Goal: Task Accomplishment & Management: Manage account settings

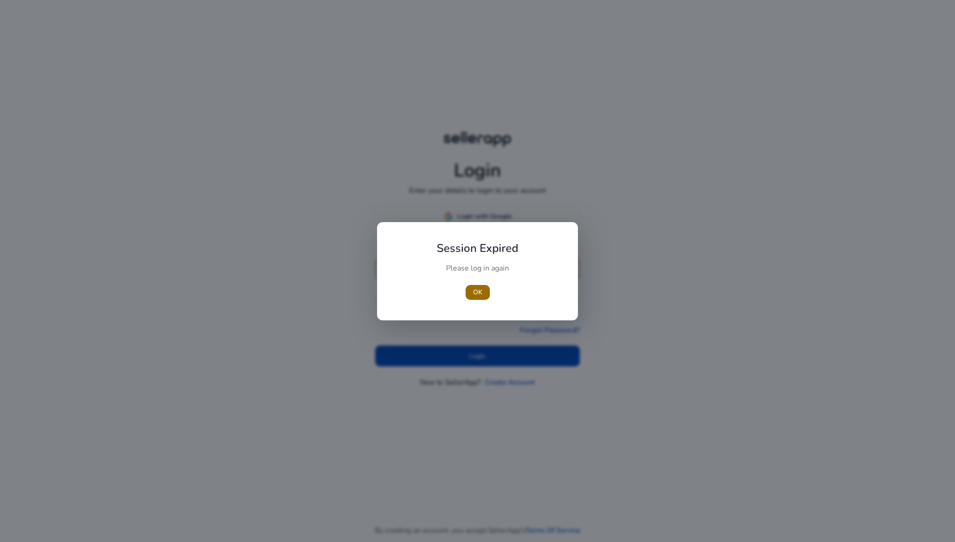
type input "**********"
click at [480, 295] on span "OK" at bounding box center [477, 292] width 9 height 10
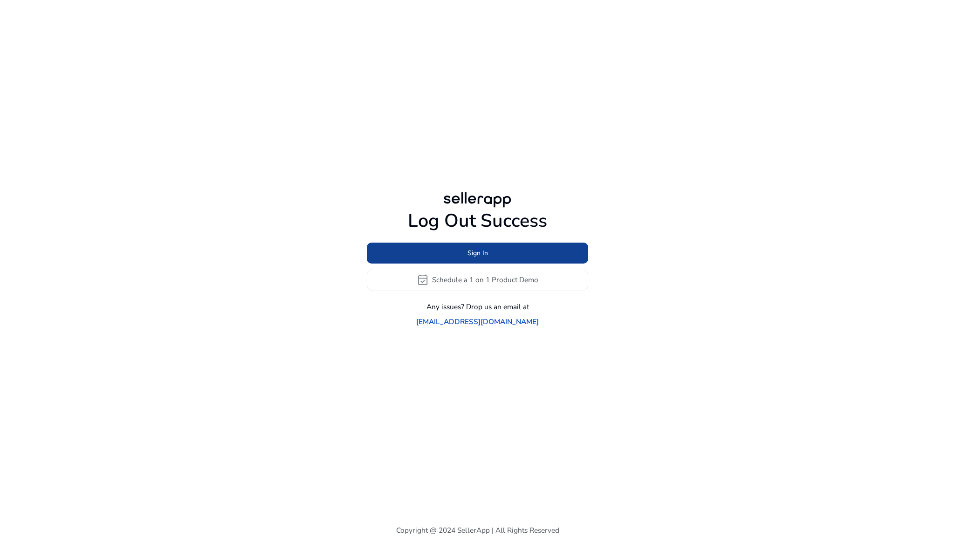
click at [458, 260] on span at bounding box center [477, 253] width 221 height 22
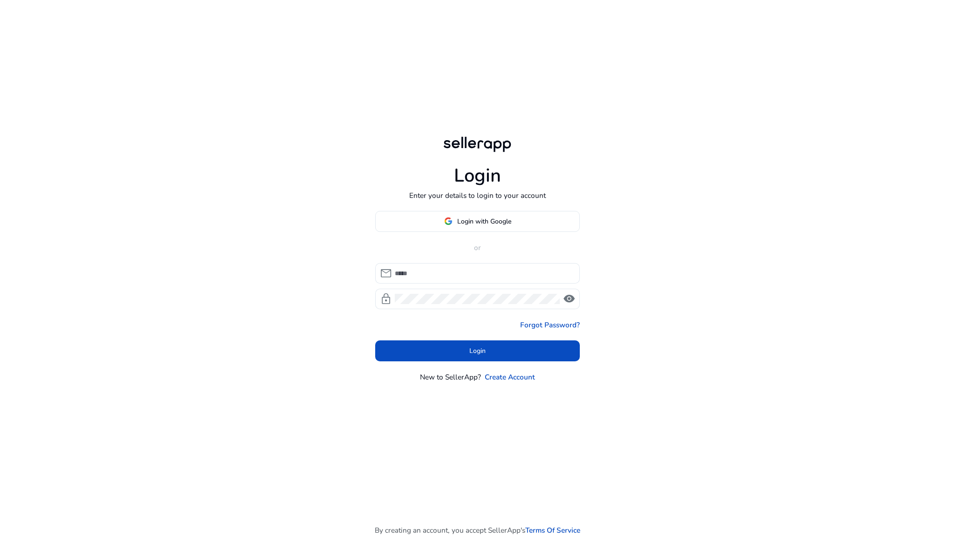
type input "**********"
click at [443, 353] on span at bounding box center [477, 351] width 205 height 22
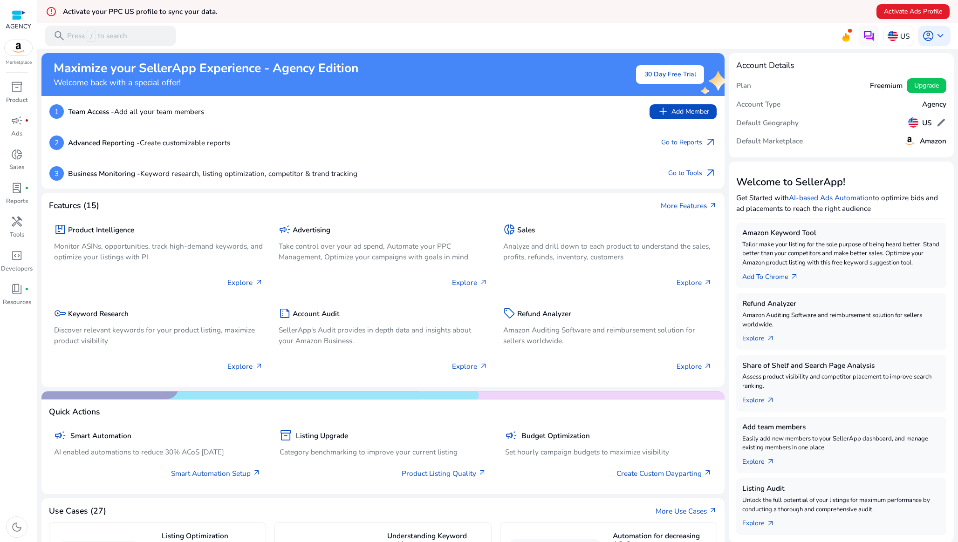
click at [21, 48] on img at bounding box center [19, 47] width 28 height 15
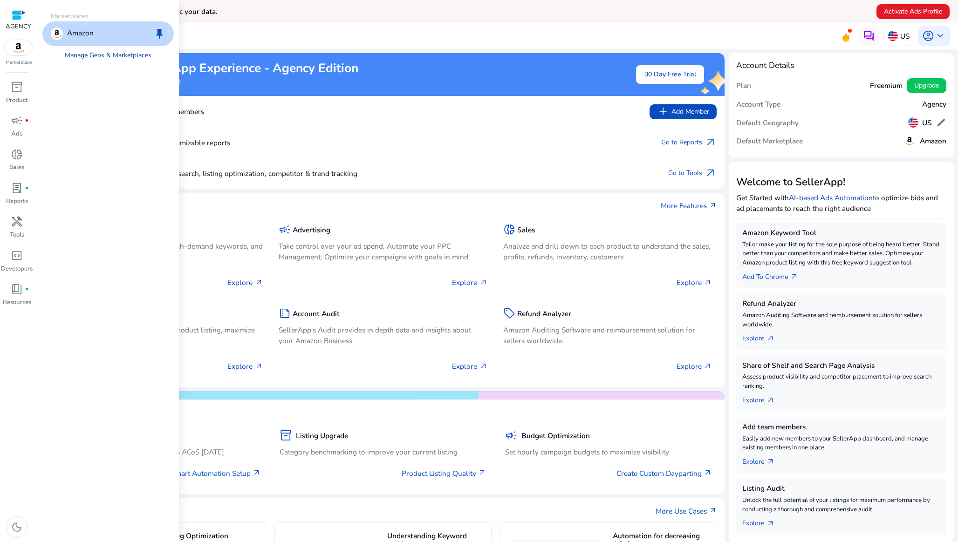
click at [81, 55] on link "Manage Geos & Marketplaces" at bounding box center [107, 55] width 103 height 19
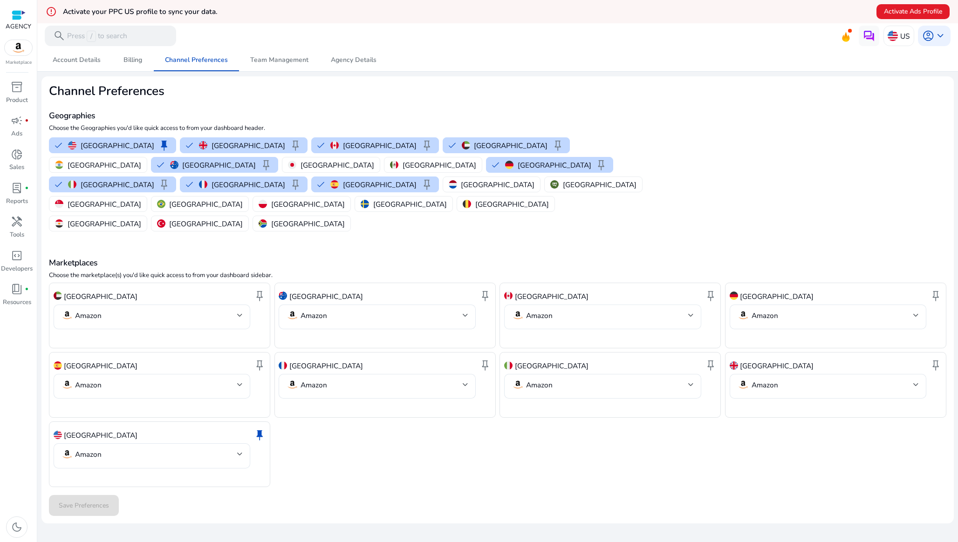
click at [568, 309] on mat-select-trigger "Amazon" at bounding box center [600, 315] width 176 height 12
click at [568, 210] on div at bounding box center [479, 271] width 958 height 542
click at [76, 60] on span "Account Details" at bounding box center [77, 60] width 48 height 7
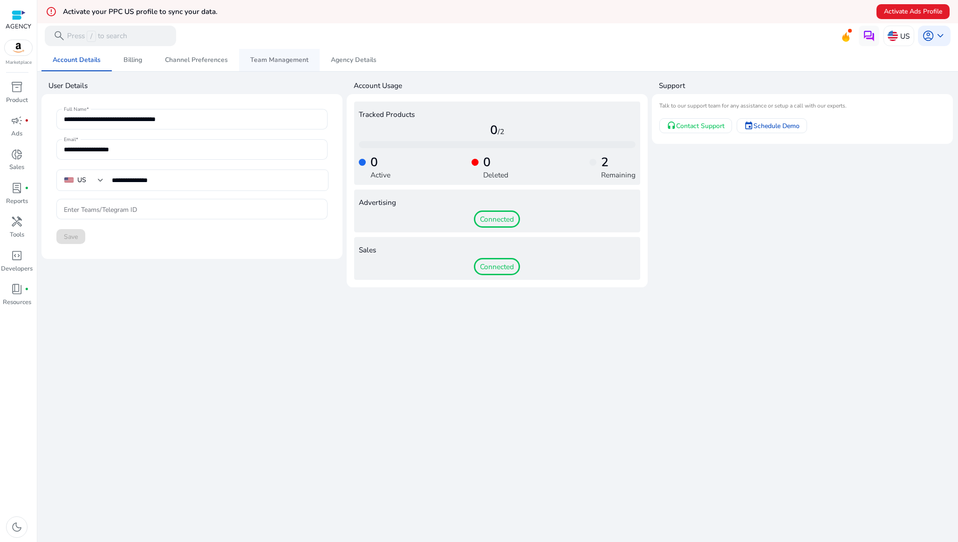
click at [284, 58] on span "Team Management" at bounding box center [279, 60] width 58 height 7
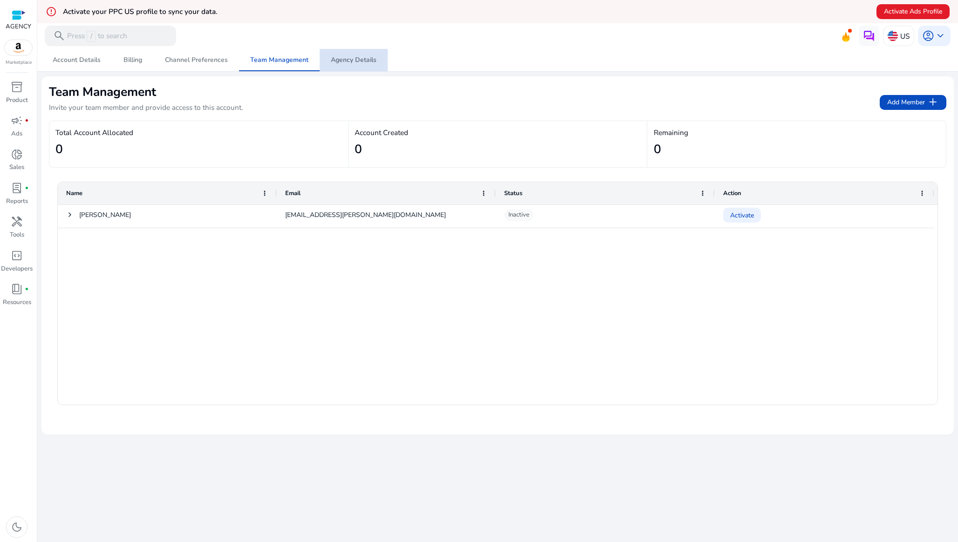
click at [354, 62] on span "Agency Details" at bounding box center [354, 60] width 46 height 7
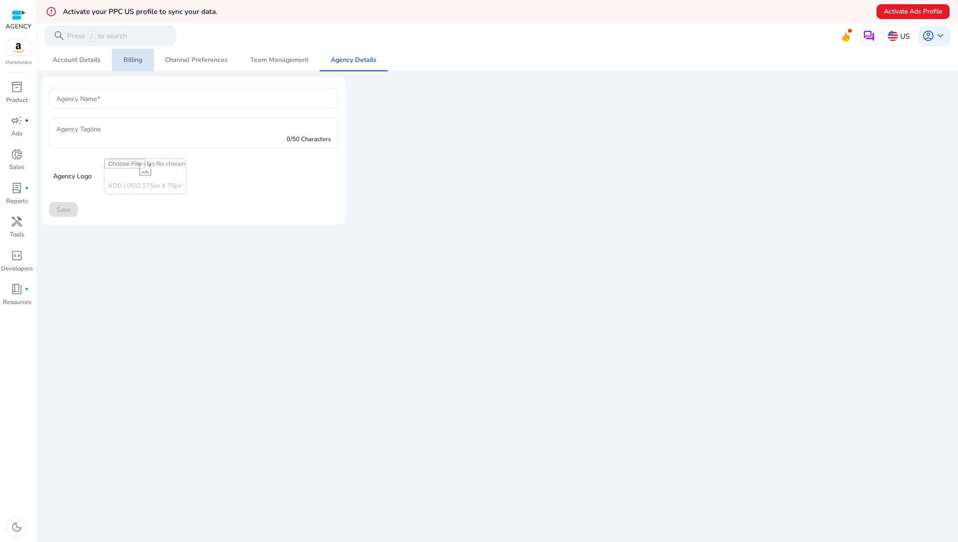
click at [136, 55] on span "Billing" at bounding box center [132, 60] width 19 height 22
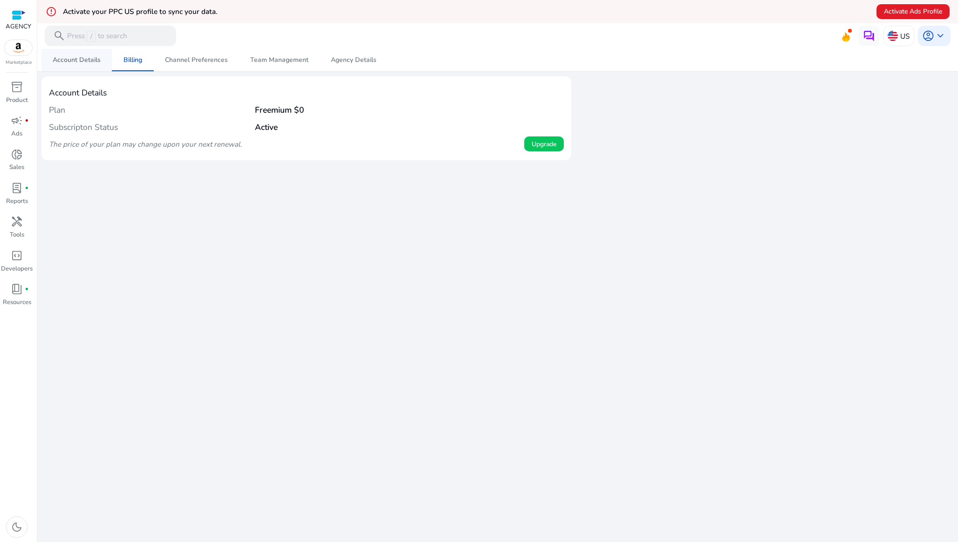
click at [85, 60] on span "Account Details" at bounding box center [77, 60] width 48 height 7
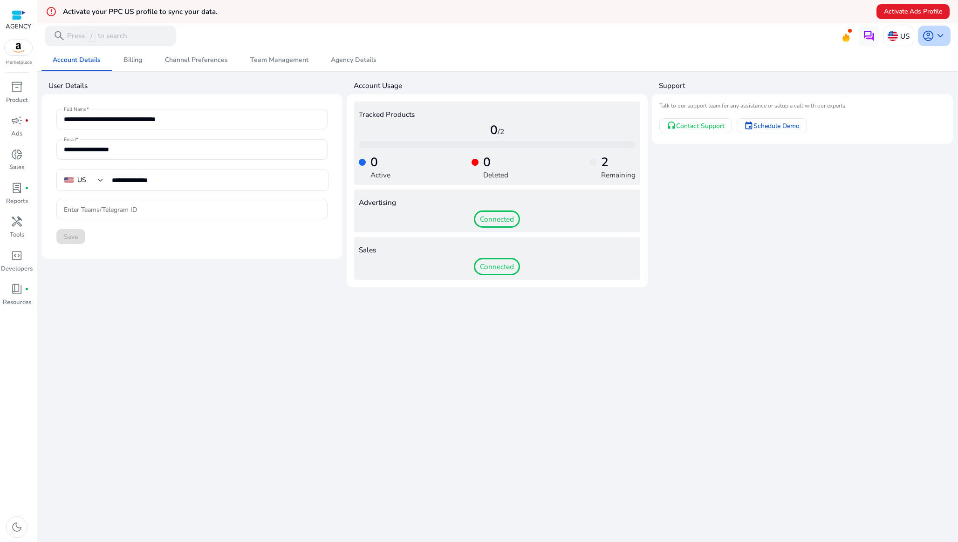
click at [934, 34] on span "keyboard_arrow_down" at bounding box center [940, 36] width 12 height 12
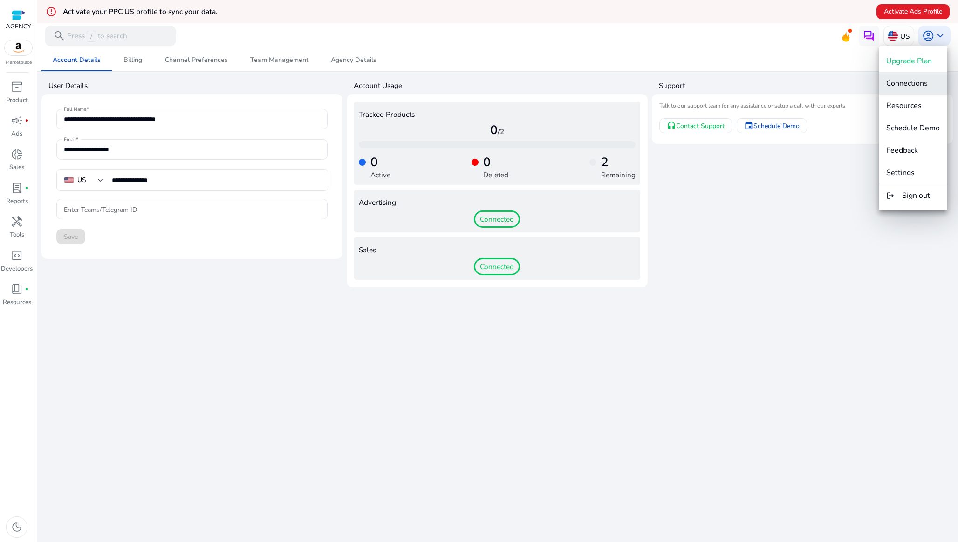
click at [907, 81] on span "Connections" at bounding box center [906, 83] width 41 height 10
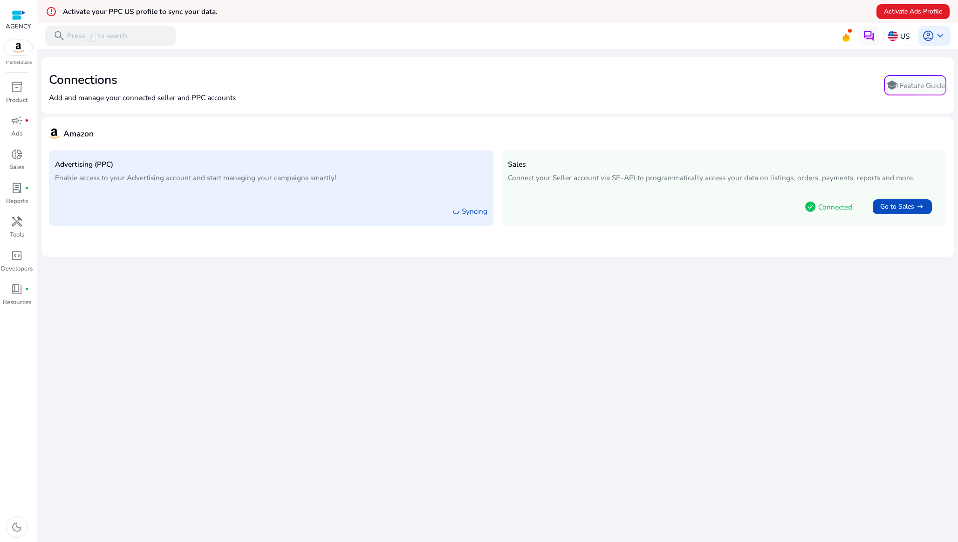
click at [465, 206] on p "Syncing" at bounding box center [475, 211] width 26 height 11
click at [73, 162] on h5 "Advertising (PPC)" at bounding box center [271, 164] width 432 height 8
click at [900, 9] on span "Activate Ads Profile" at bounding box center [913, 12] width 58 height 10
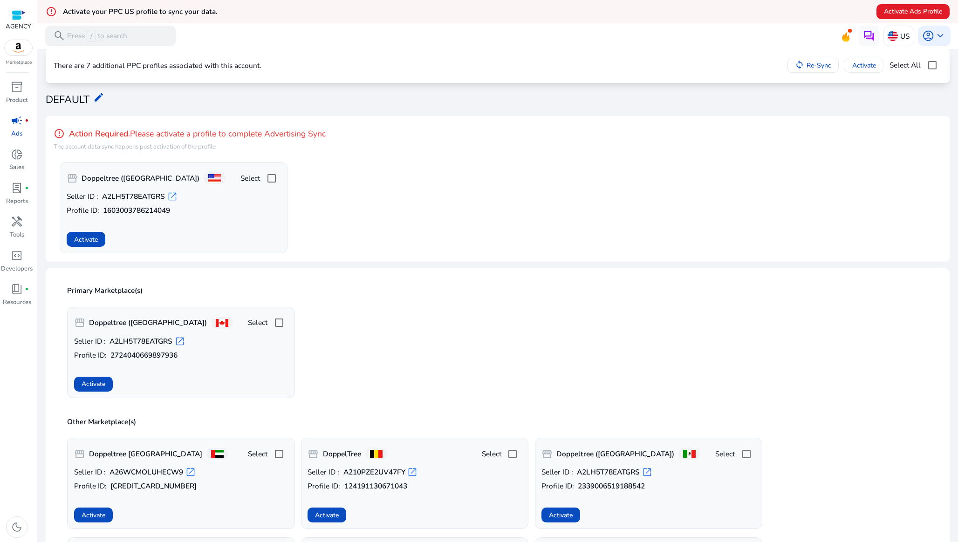
scroll to position [30, 0]
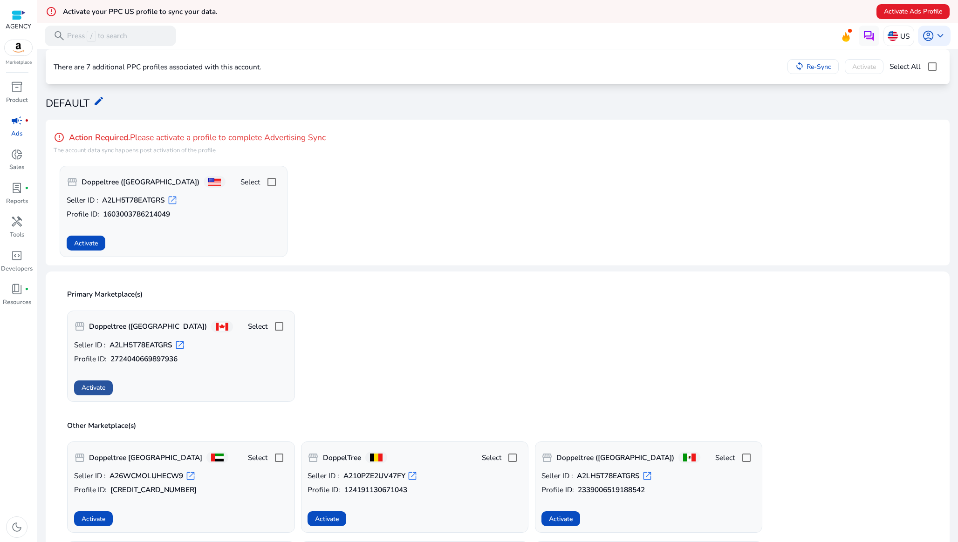
click at [93, 390] on span "Activate" at bounding box center [94, 388] width 24 height 10
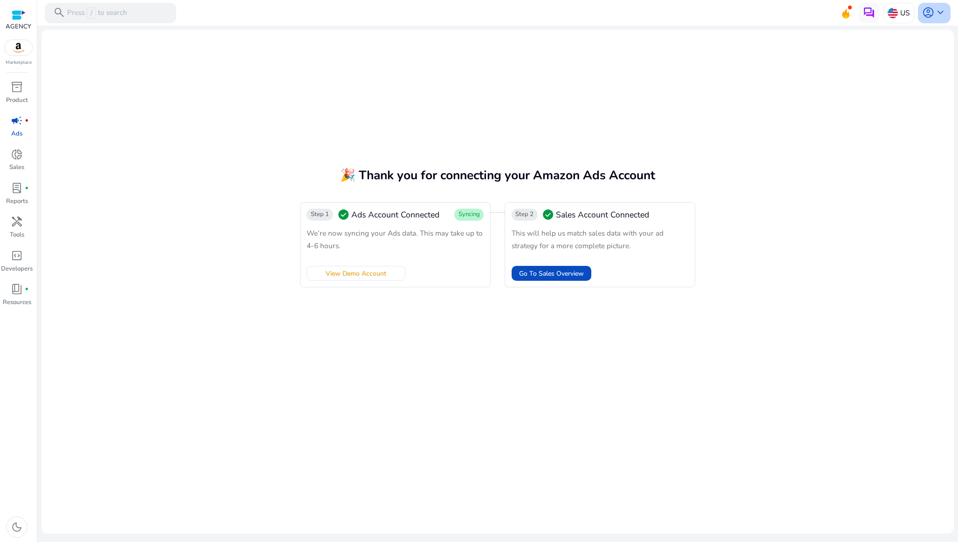
click at [921, 9] on div "account_circle keyboard_arrow_down" at bounding box center [934, 13] width 33 height 21
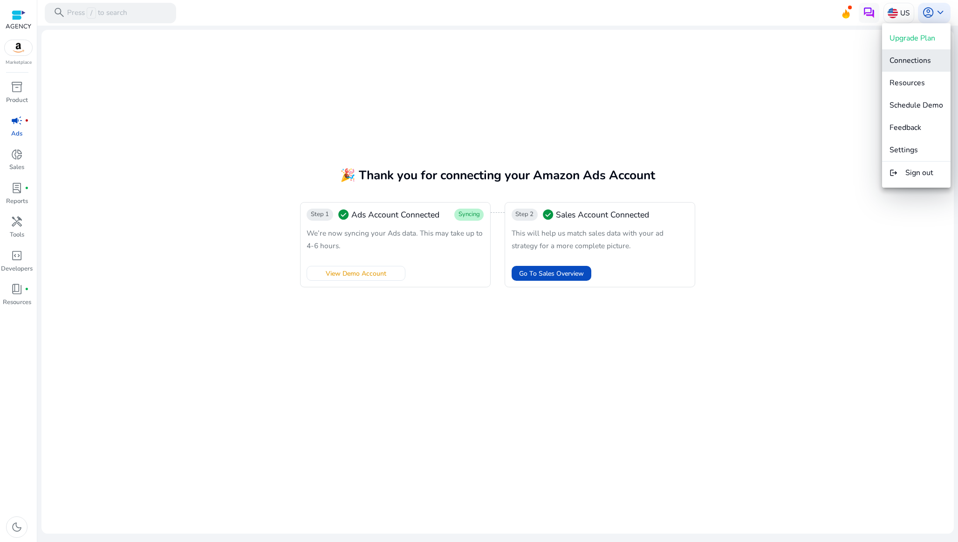
click at [904, 60] on span "Connections" at bounding box center [909, 60] width 41 height 10
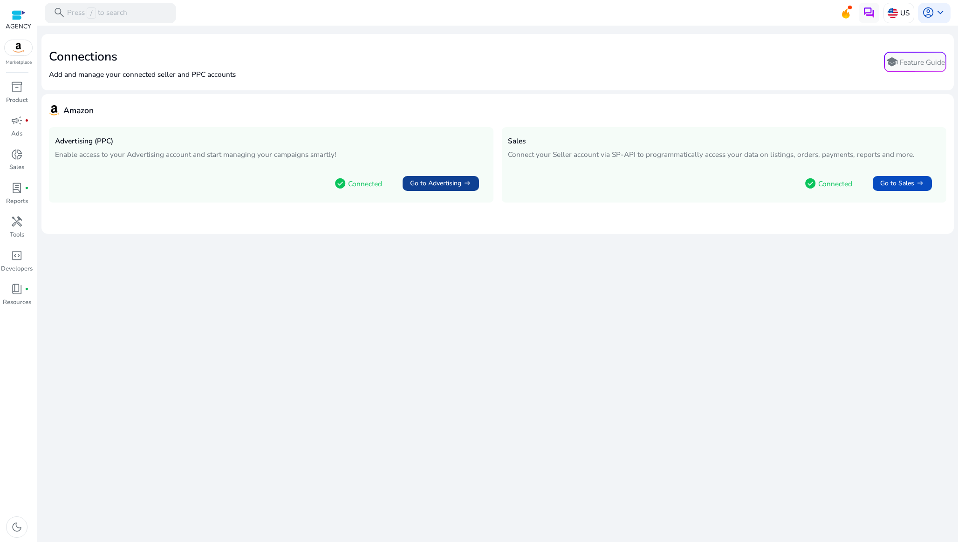
click at [449, 184] on span "Go to Advertising" at bounding box center [435, 183] width 51 height 10
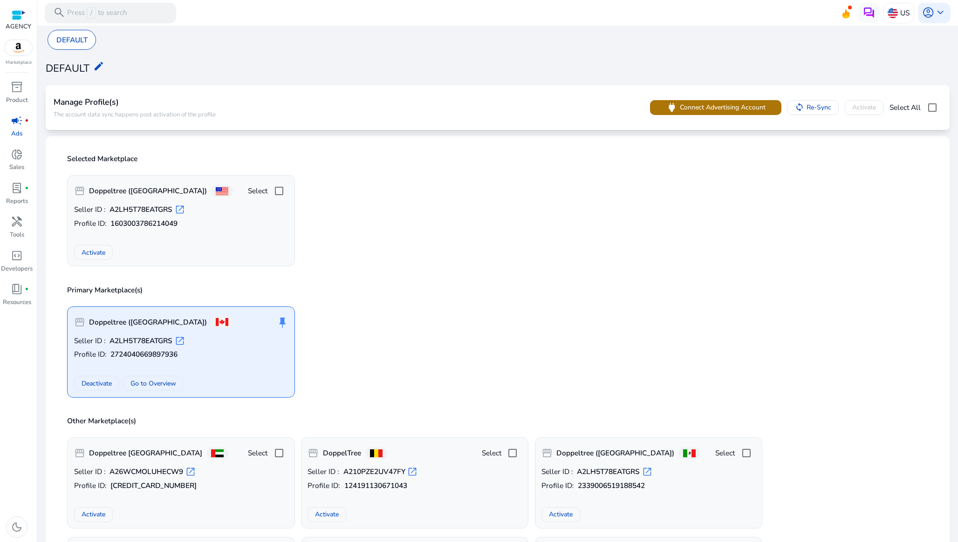
click at [710, 106] on span "Connect Advertising Account" at bounding box center [723, 108] width 86 height 10
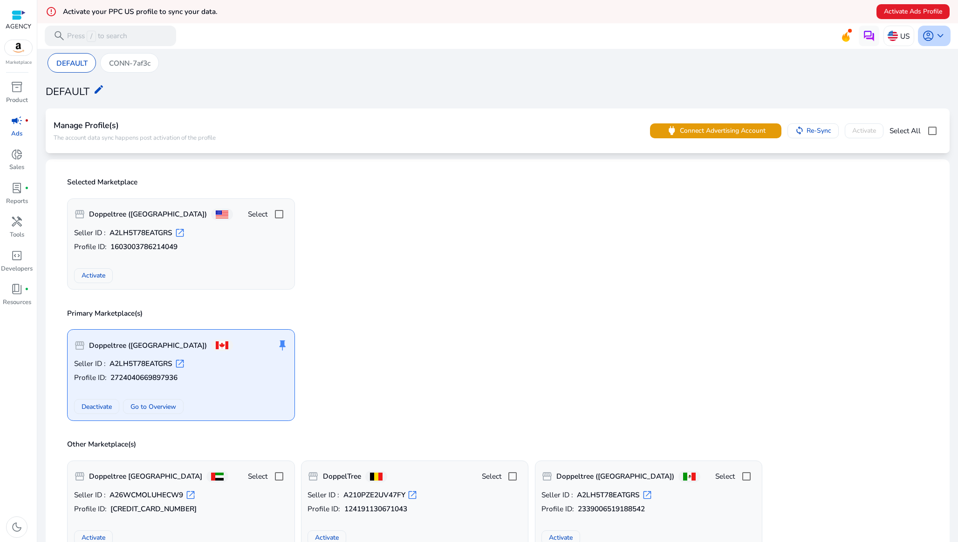
click at [929, 36] on span "account_circle" at bounding box center [928, 36] width 12 height 12
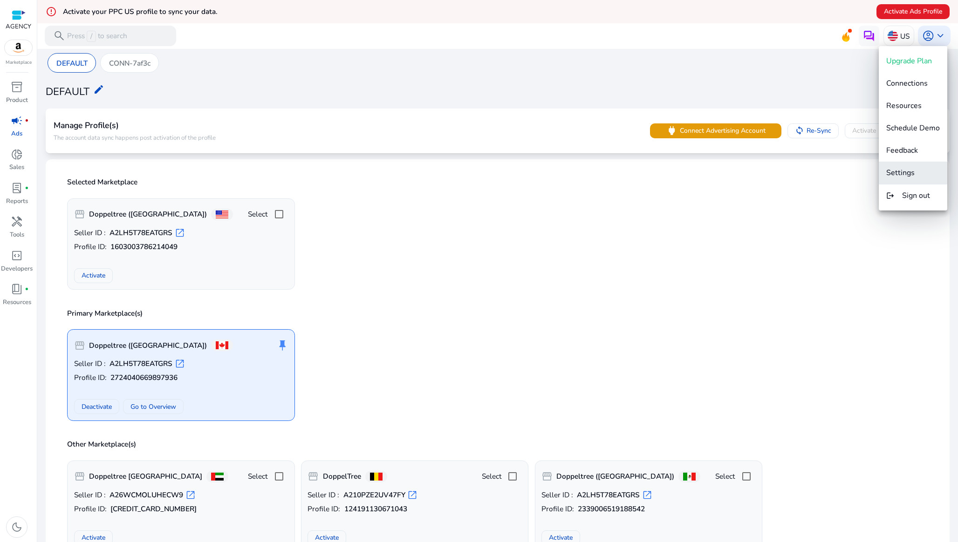
click at [903, 179] on button "Settings" at bounding box center [913, 173] width 68 height 22
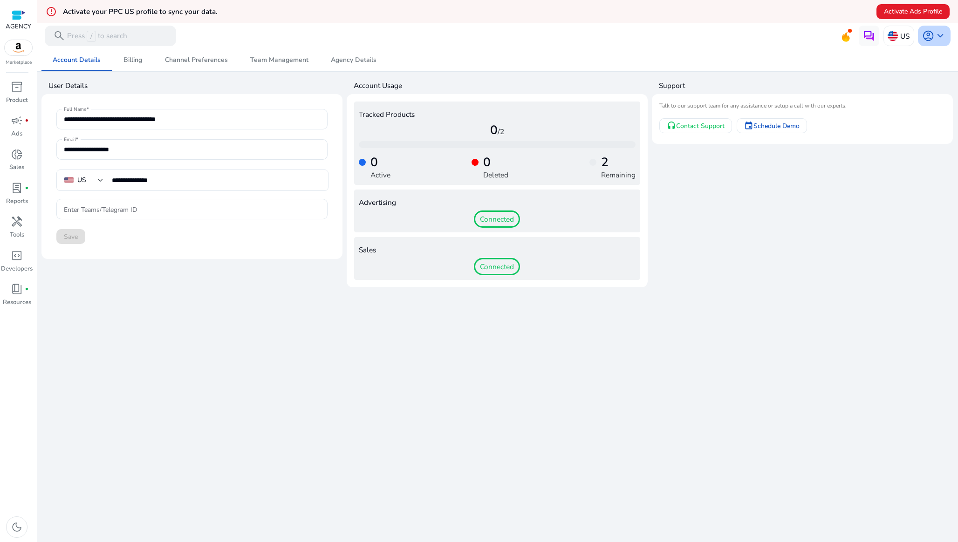
click at [929, 38] on span "account_circle" at bounding box center [928, 36] width 12 height 12
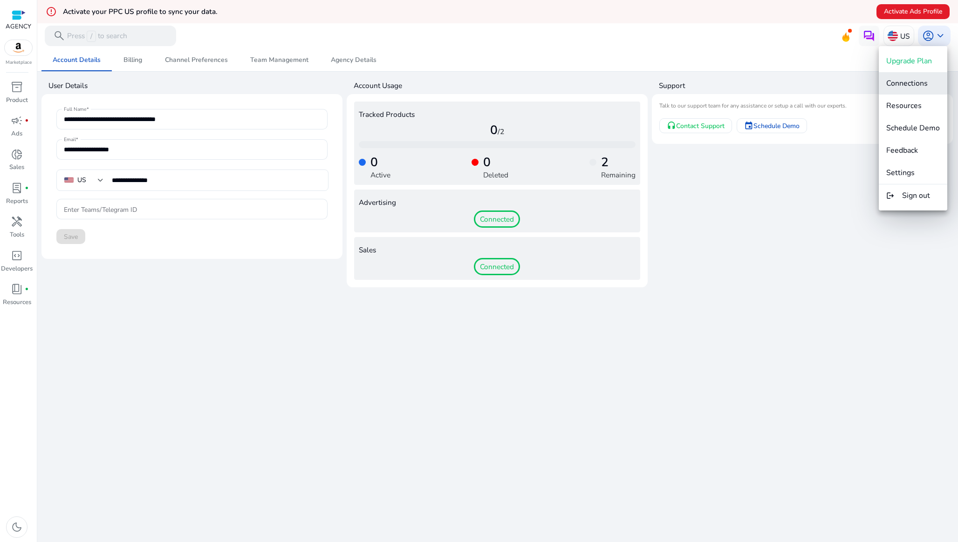
click at [903, 83] on span "Connections" at bounding box center [906, 83] width 41 height 10
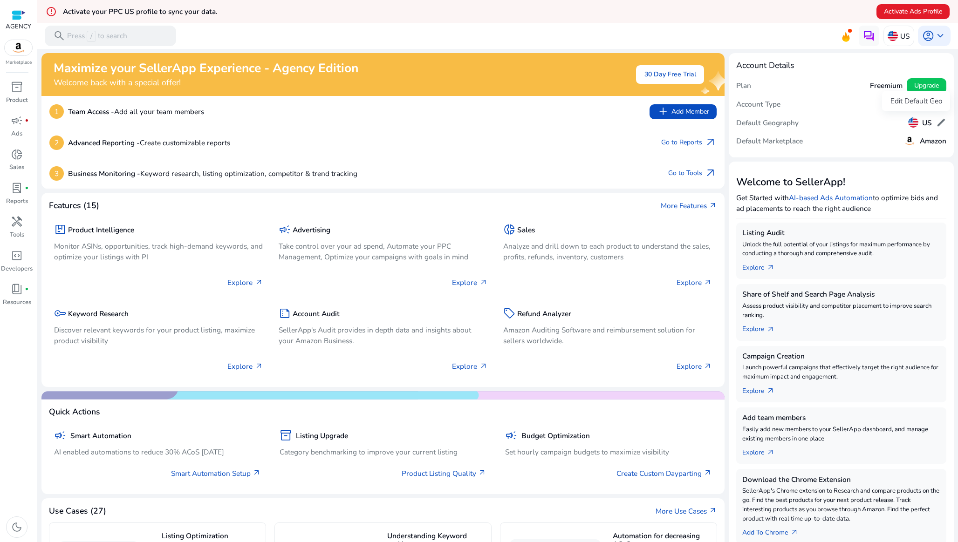
click at [937, 119] on span "edit" at bounding box center [941, 122] width 10 height 10
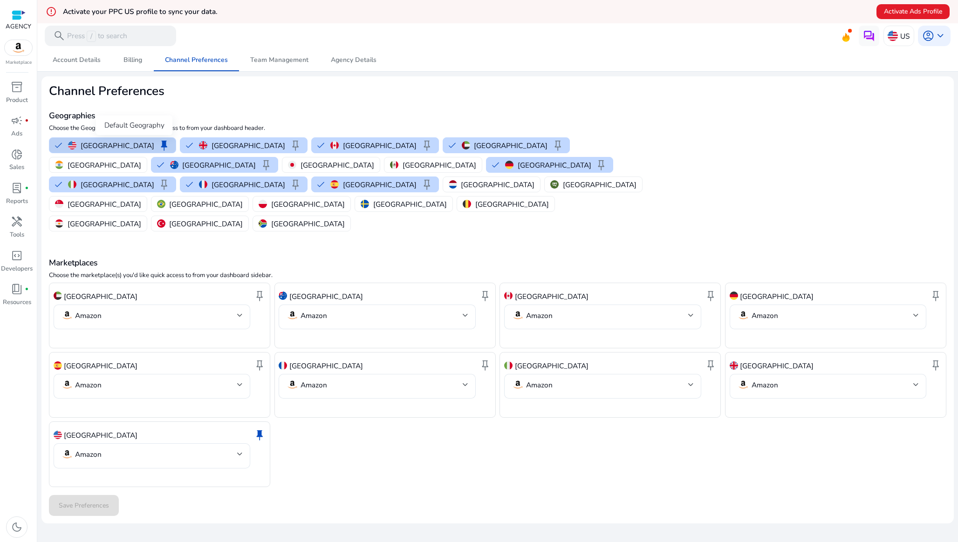
click at [158, 145] on span "keep" at bounding box center [164, 145] width 12 height 12
click at [158, 147] on span "keep" at bounding box center [164, 145] width 12 height 12
click at [343, 145] on p "[GEOGRAPHIC_DATA]" at bounding box center [380, 146] width 74 height 10
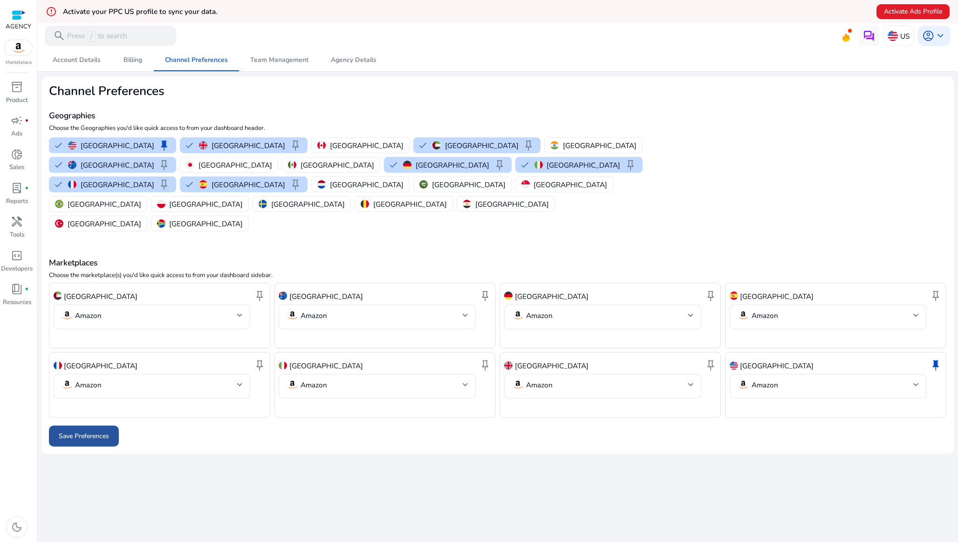
click at [77, 431] on span "Save Preferences" at bounding box center [84, 436] width 50 height 10
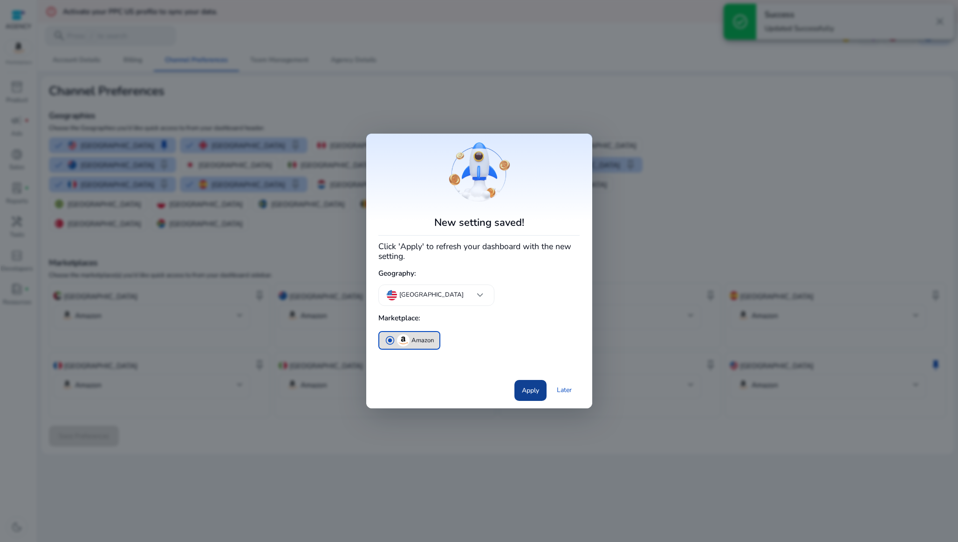
click at [532, 392] on span "Apply" at bounding box center [530, 391] width 17 height 10
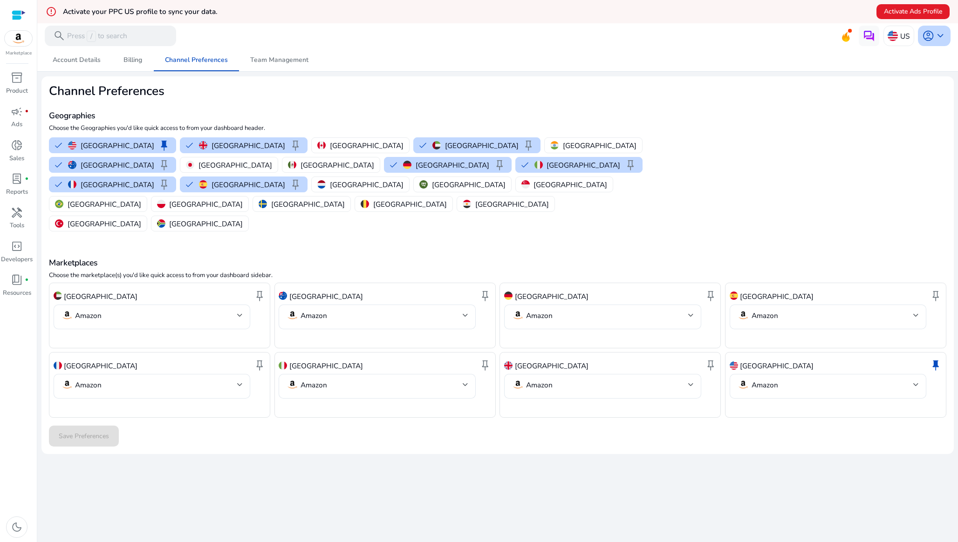
click at [926, 38] on span "account_circle" at bounding box center [928, 36] width 12 height 12
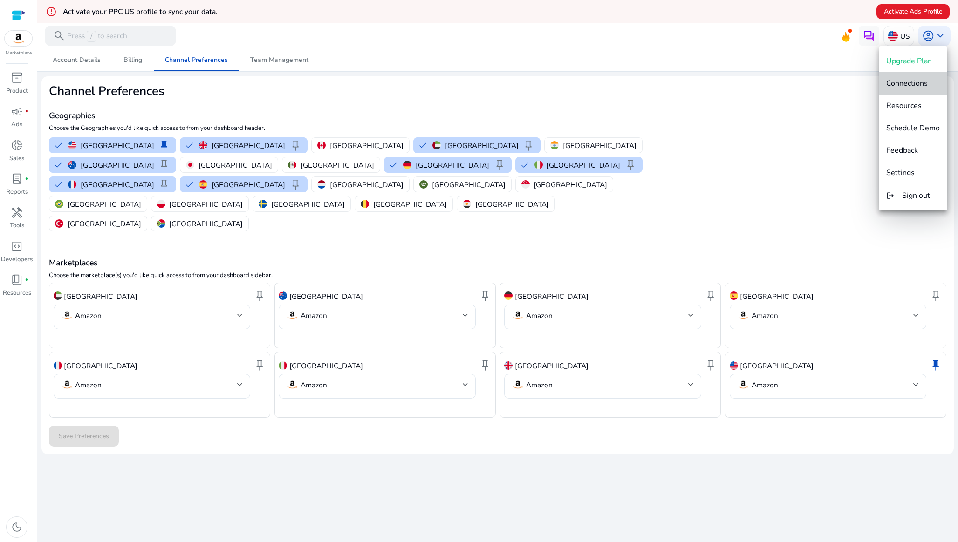
click at [904, 86] on span "Connections" at bounding box center [906, 83] width 41 height 10
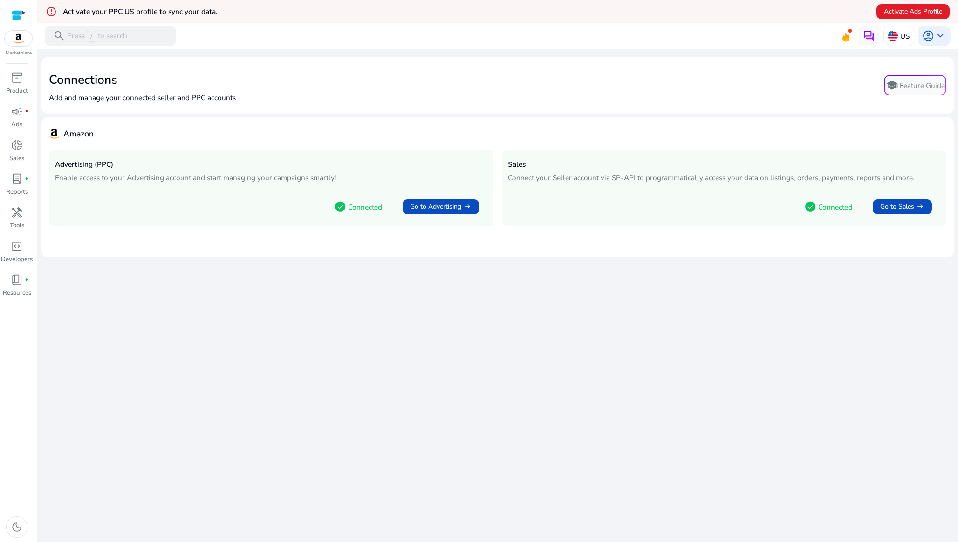
click at [397, 360] on div "We are getting things ready for you... Connections Add and manage your connecte…" at bounding box center [497, 307] width 912 height 517
click at [900, 28] on p "US" at bounding box center [904, 36] width 9 height 16
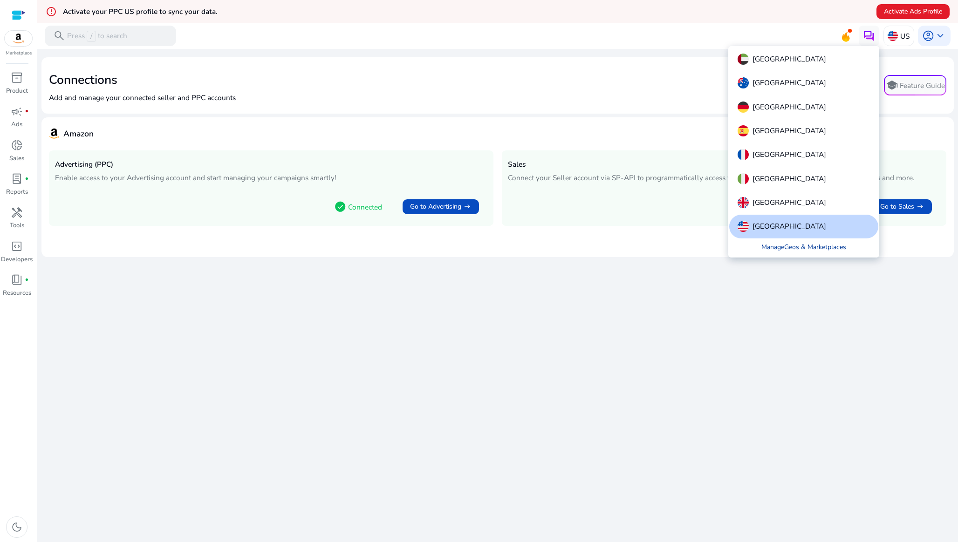
click at [821, 248] on link "Manage Geos & Marketplaces" at bounding box center [803, 248] width 101 height 19
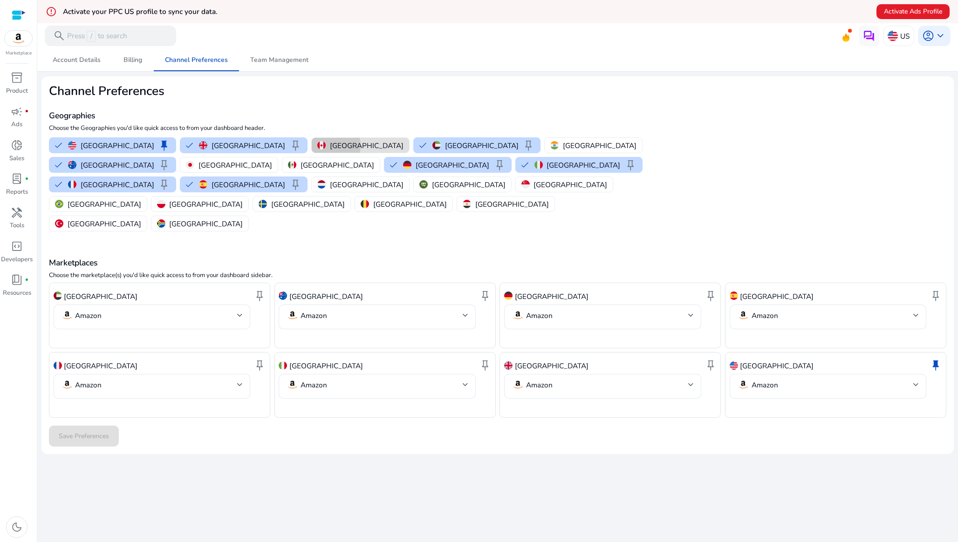
click at [330, 145] on p "[GEOGRAPHIC_DATA]" at bounding box center [367, 146] width 74 height 10
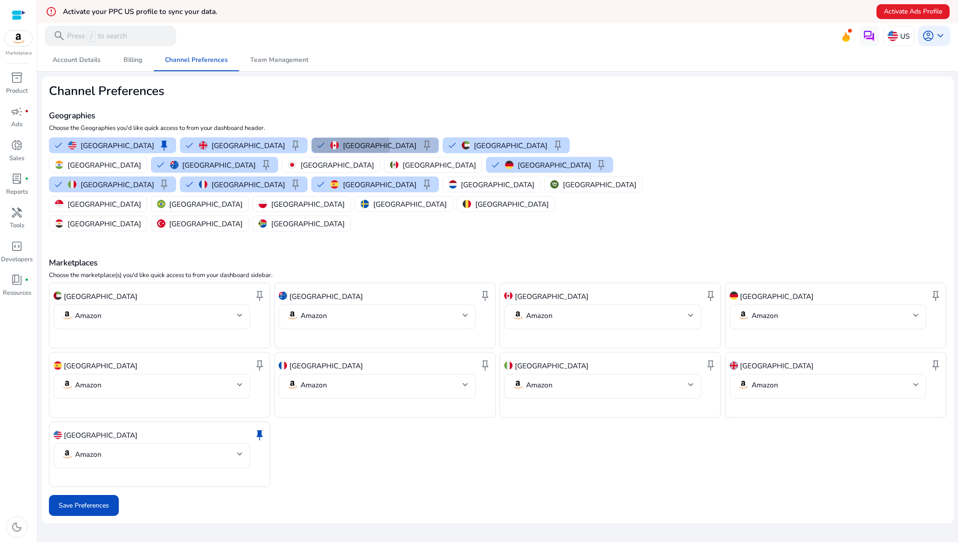
click at [312, 145] on button "Canada keep" at bounding box center [375, 145] width 127 height 15
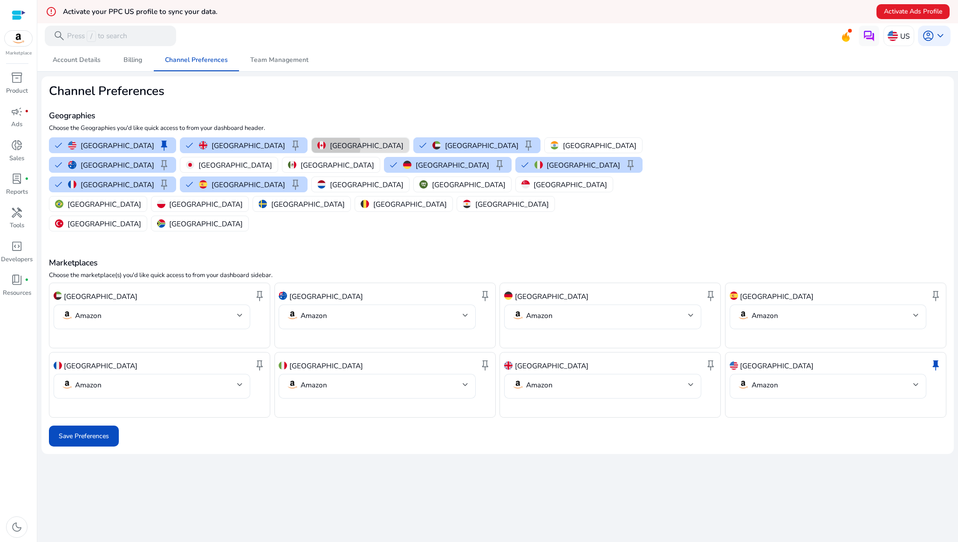
click at [330, 145] on p "[GEOGRAPHIC_DATA]" at bounding box center [367, 146] width 74 height 10
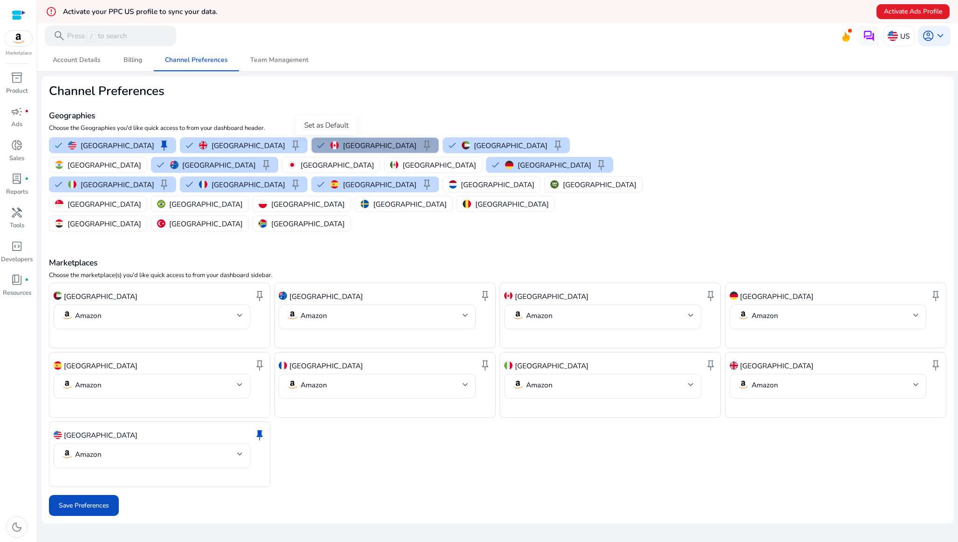
click at [421, 145] on span "keep" at bounding box center [427, 145] width 12 height 12
click at [74, 501] on span "Save Preferences" at bounding box center [84, 506] width 50 height 10
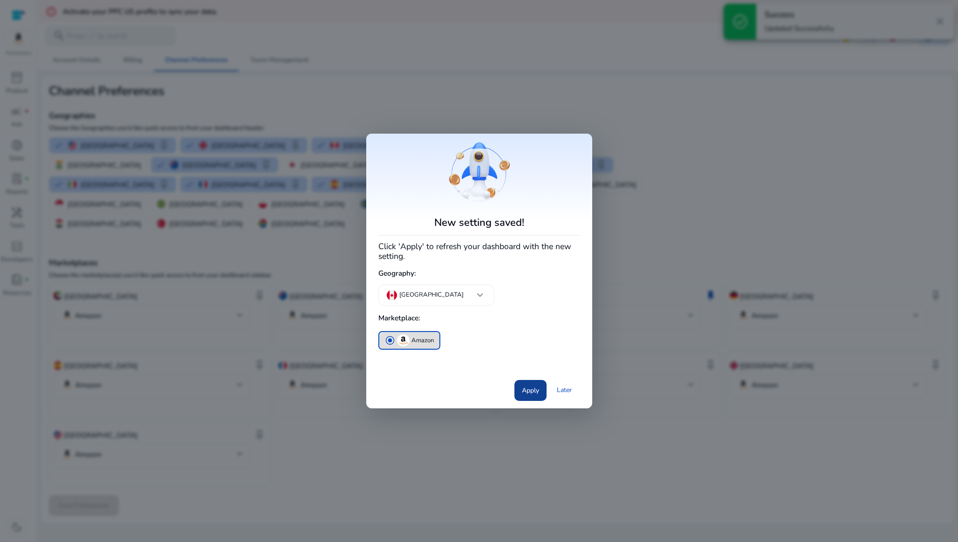
click at [525, 395] on span "Apply" at bounding box center [530, 391] width 17 height 10
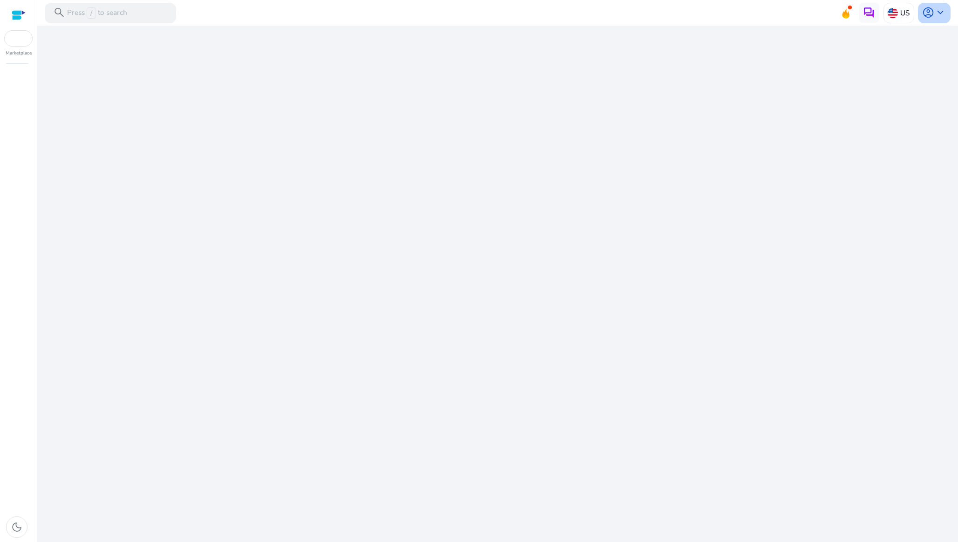
click at [936, 15] on span "keyboard_arrow_down" at bounding box center [940, 13] width 12 height 12
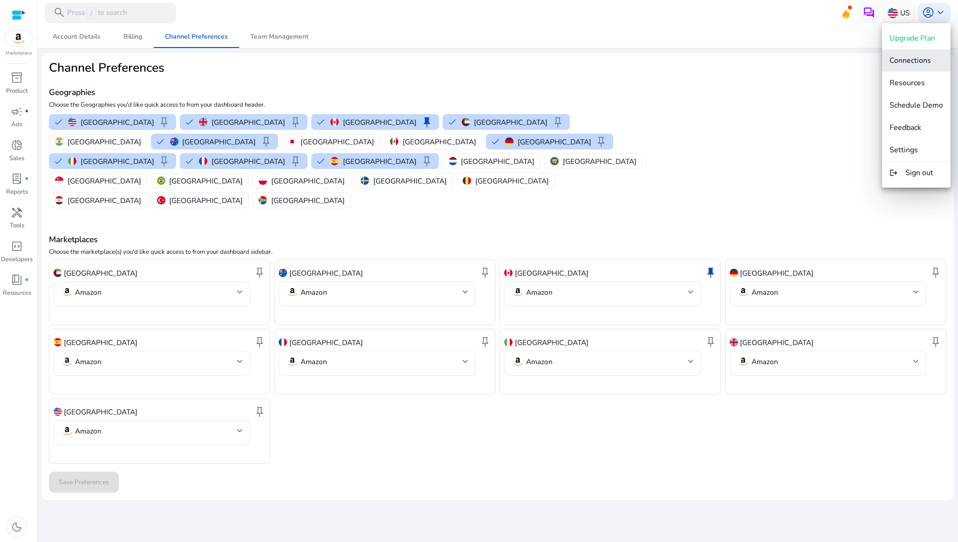
click at [908, 57] on span "Connections" at bounding box center [909, 60] width 41 height 10
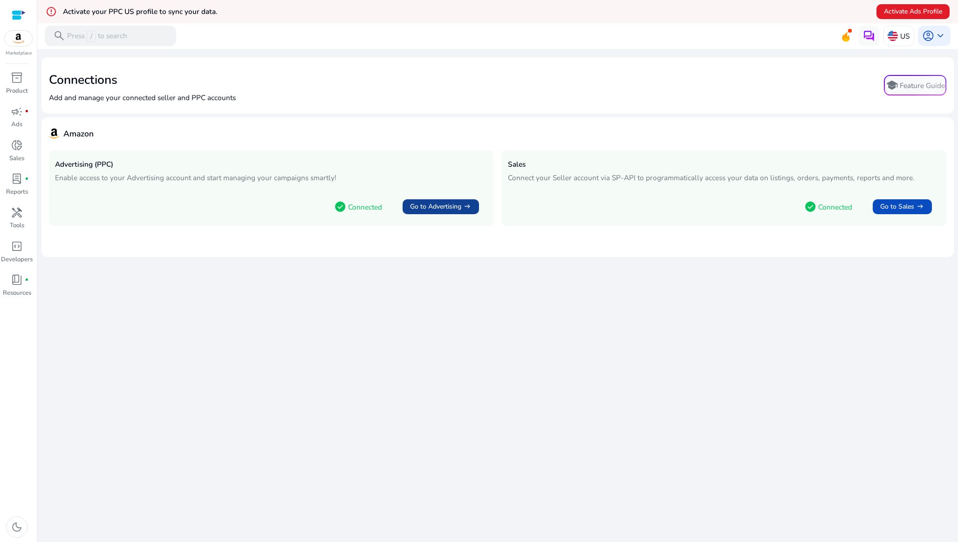
click at [427, 209] on span "Go to Advertising" at bounding box center [435, 207] width 51 height 10
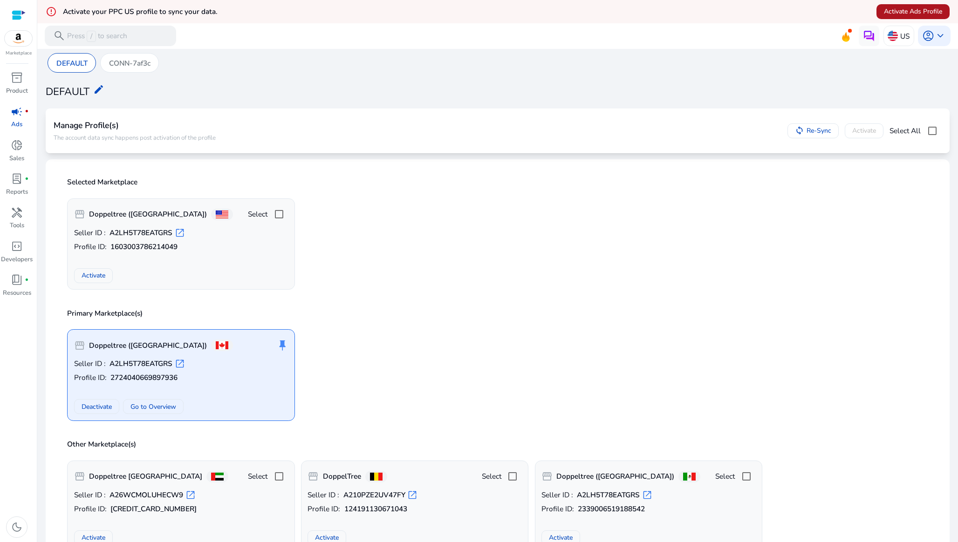
click at [917, 12] on span "Activate Ads Profile" at bounding box center [913, 12] width 58 height 10
click at [397, 303] on div "Primary Marketplace(s) storefront Doppeltree ([GEOGRAPHIC_DATA]) push_pin Selle…" at bounding box center [497, 363] width 889 height 131
click at [128, 64] on p "CONN-7af3c" at bounding box center [129, 63] width 41 height 11
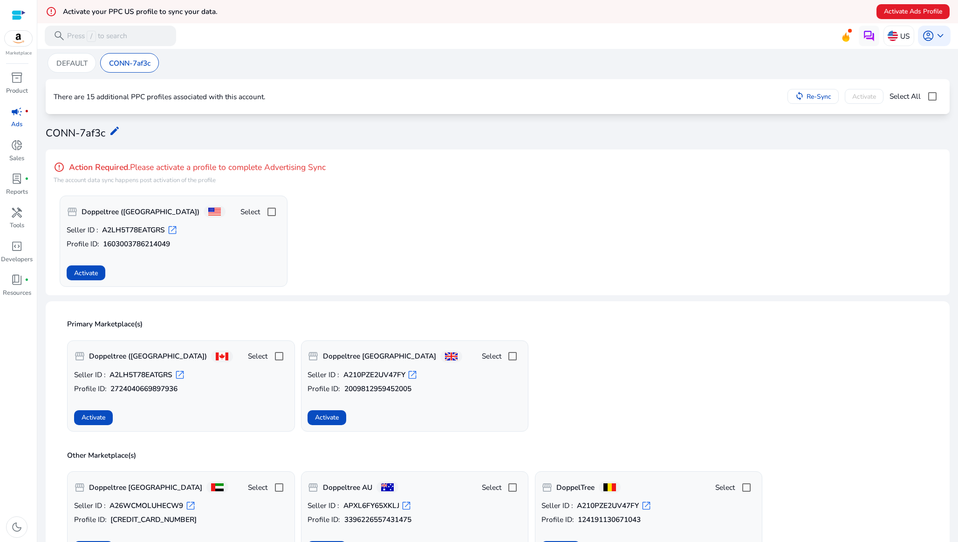
click at [402, 271] on app-activate-profile-box "storefront Doppeltree ([GEOGRAPHIC_DATA]) Select Seller ID : A2LH5T78EATGRS ope…" at bounding box center [501, 241] width 882 height 91
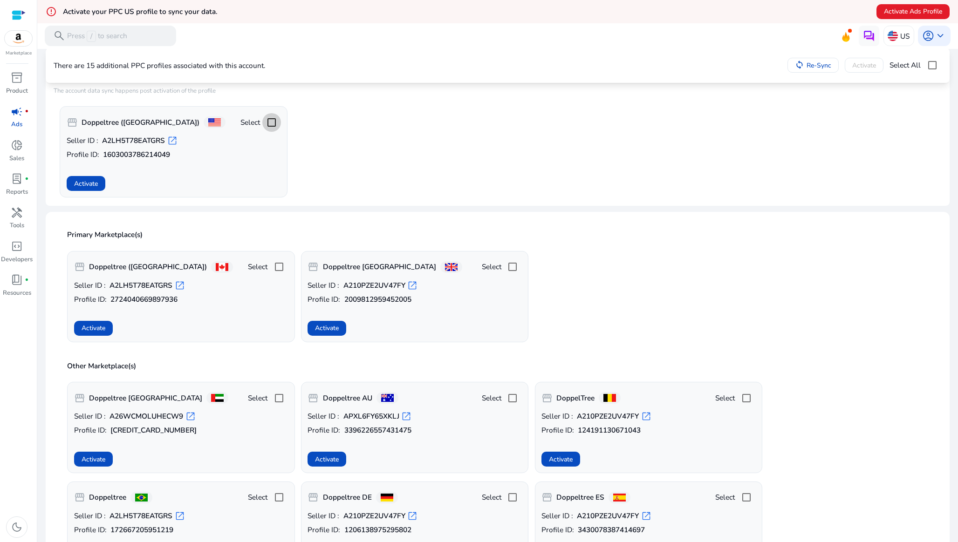
scroll to position [91, 0]
click at [98, 325] on span "Activate" at bounding box center [94, 327] width 24 height 10
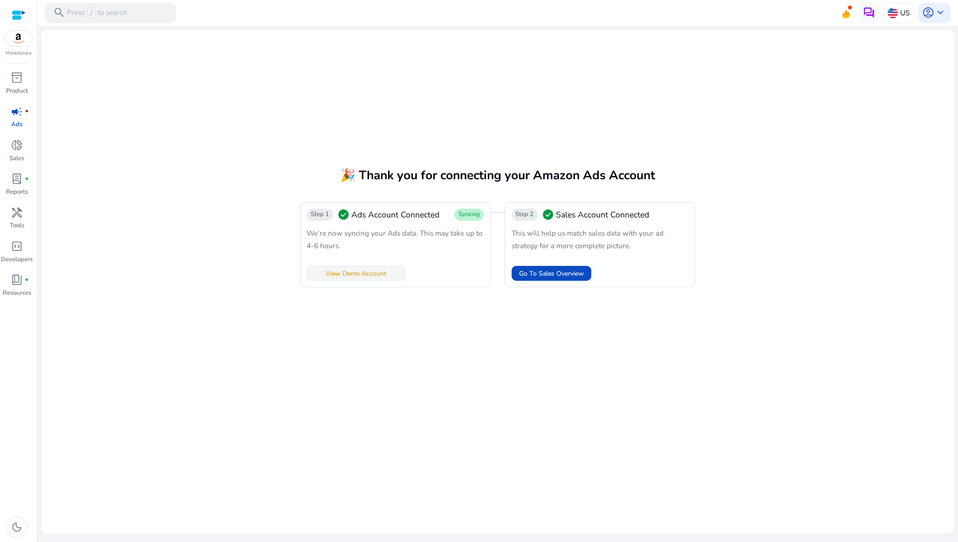
click at [376, 274] on span "View Demo Account" at bounding box center [356, 274] width 61 height 10
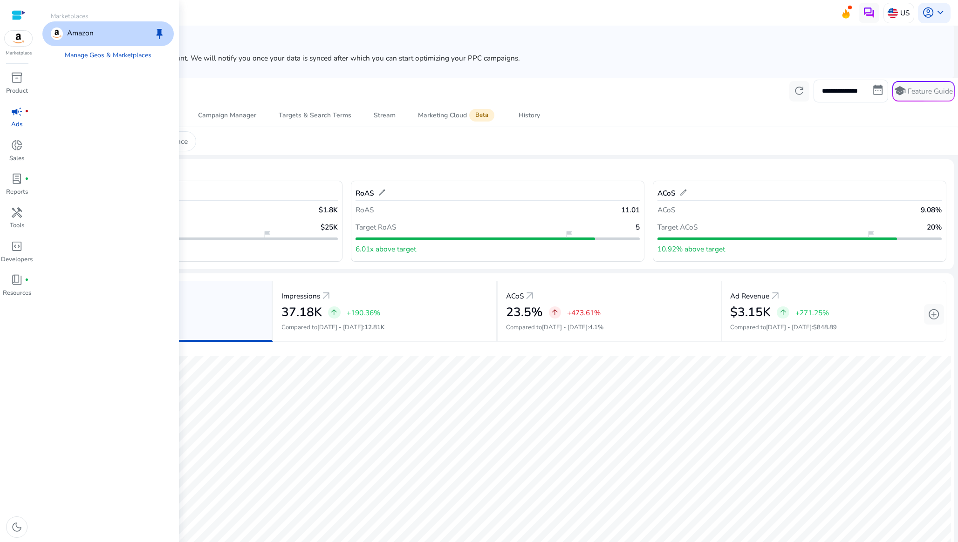
click at [23, 37] on img at bounding box center [19, 38] width 28 height 15
click at [87, 52] on link "Manage Geos & Marketplaces" at bounding box center [107, 55] width 103 height 19
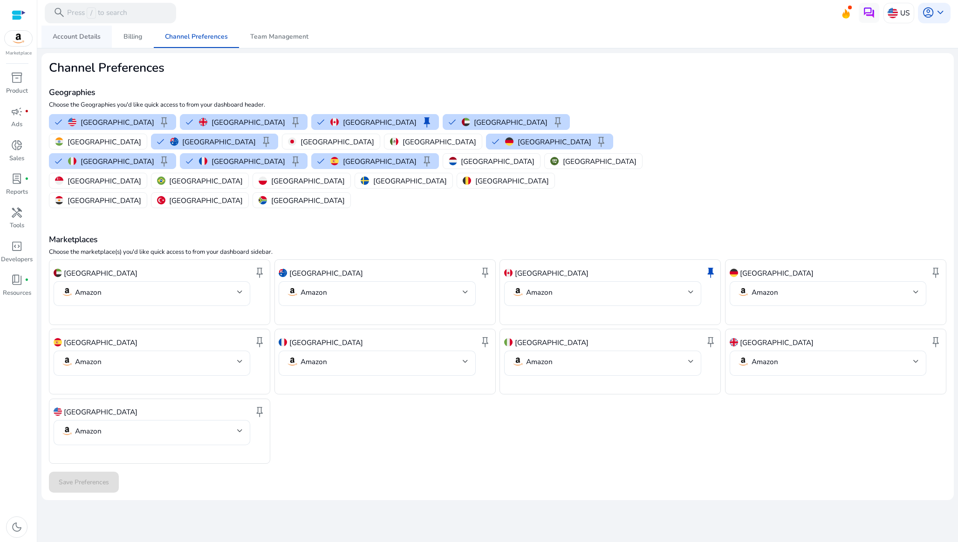
click at [64, 37] on span "Account Details" at bounding box center [77, 37] width 48 height 7
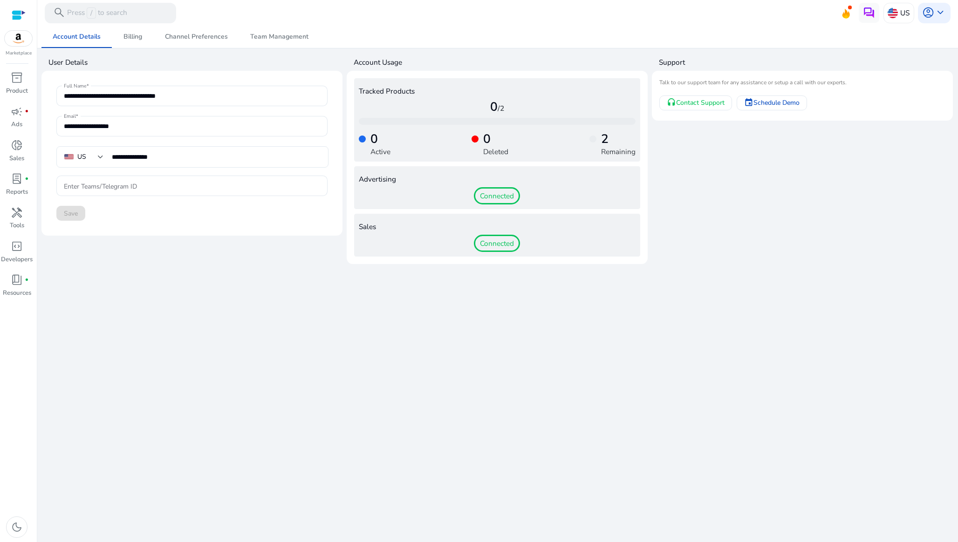
click at [497, 185] on div "Advertising Connected" at bounding box center [497, 187] width 286 height 43
click at [492, 198] on span "Connected" at bounding box center [497, 196] width 46 height 18
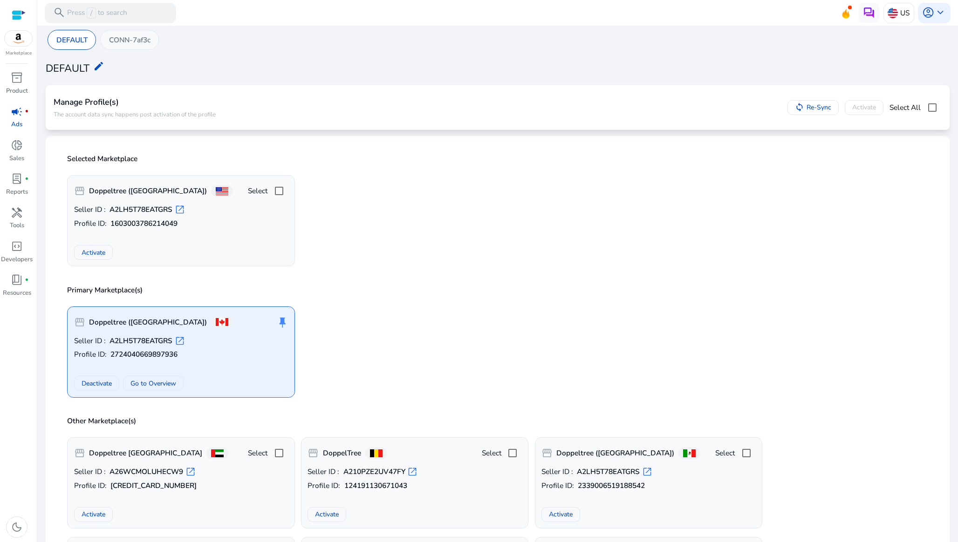
click at [145, 44] on p "CONN-7af3c" at bounding box center [129, 39] width 41 height 11
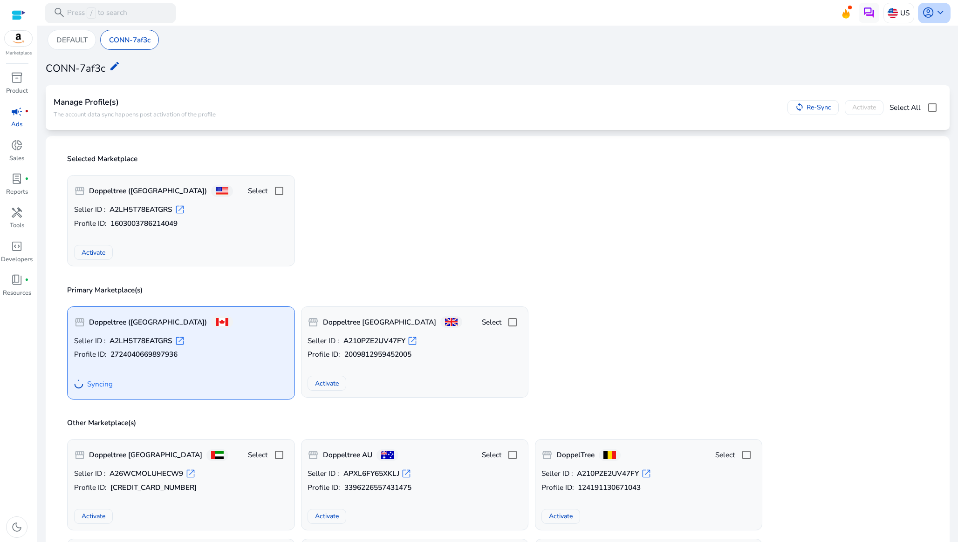
click at [943, 14] on div "account_circle keyboard_arrow_down" at bounding box center [934, 13] width 33 height 21
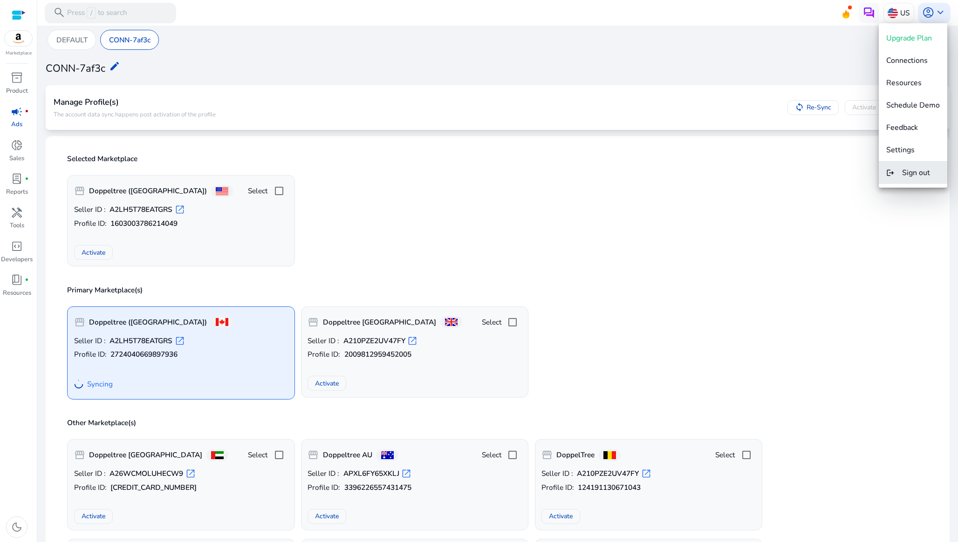
click at [917, 167] on button "logout Sign out" at bounding box center [913, 173] width 68 height 22
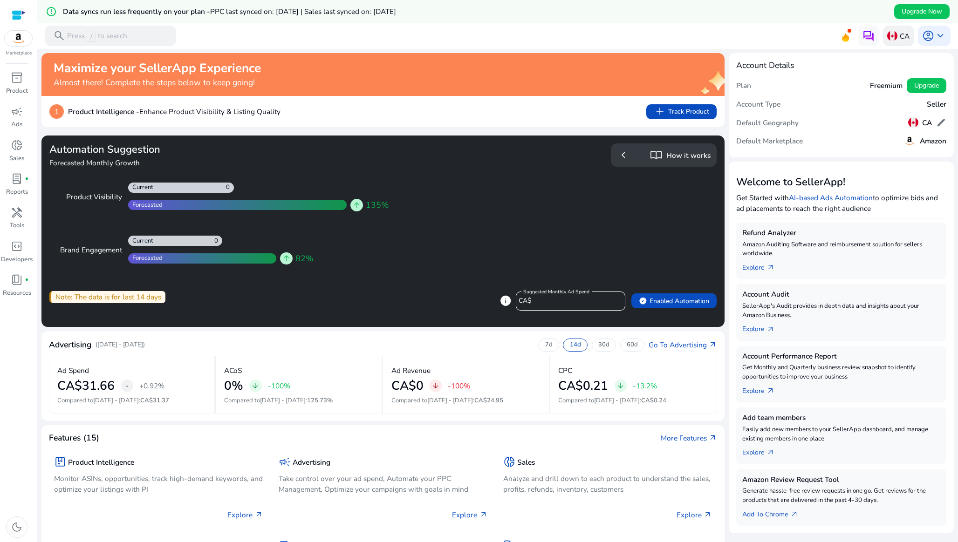
click at [900, 38] on p "CA" at bounding box center [905, 36] width 10 height 16
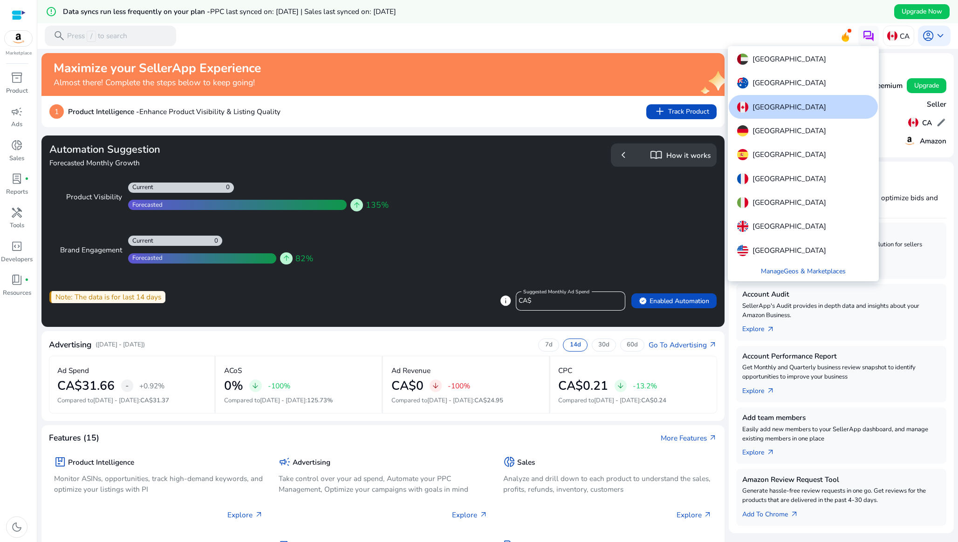
click at [932, 37] on div at bounding box center [479, 271] width 958 height 542
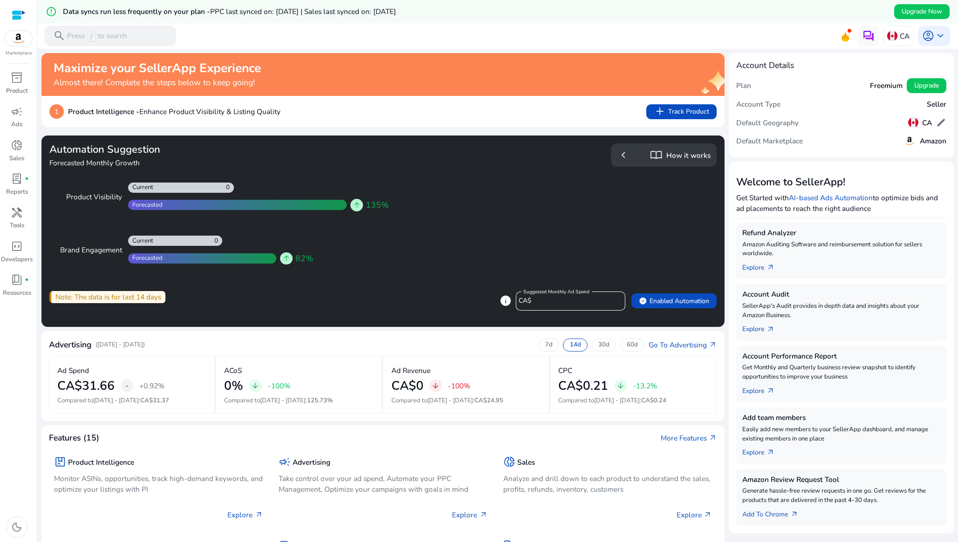
click at [934, 37] on span "keyboard_arrow_down" at bounding box center [940, 36] width 12 height 12
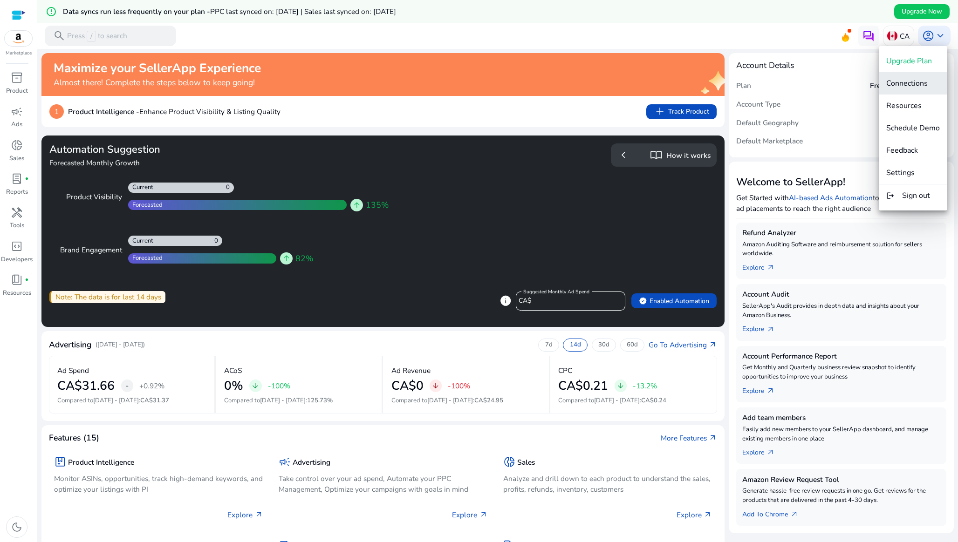
click at [902, 78] on span "Connections" at bounding box center [906, 83] width 41 height 10
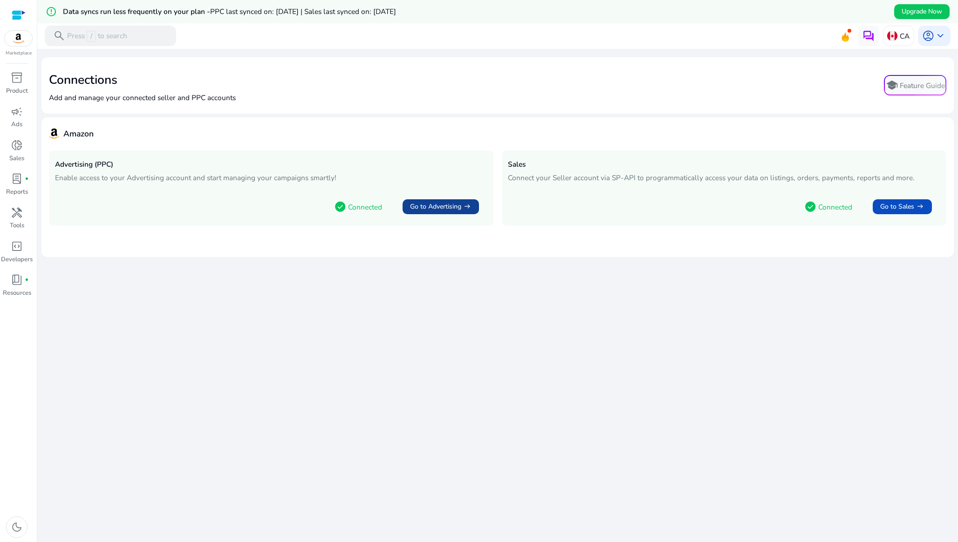
click at [414, 202] on span "Go to Advertising" at bounding box center [435, 207] width 51 height 10
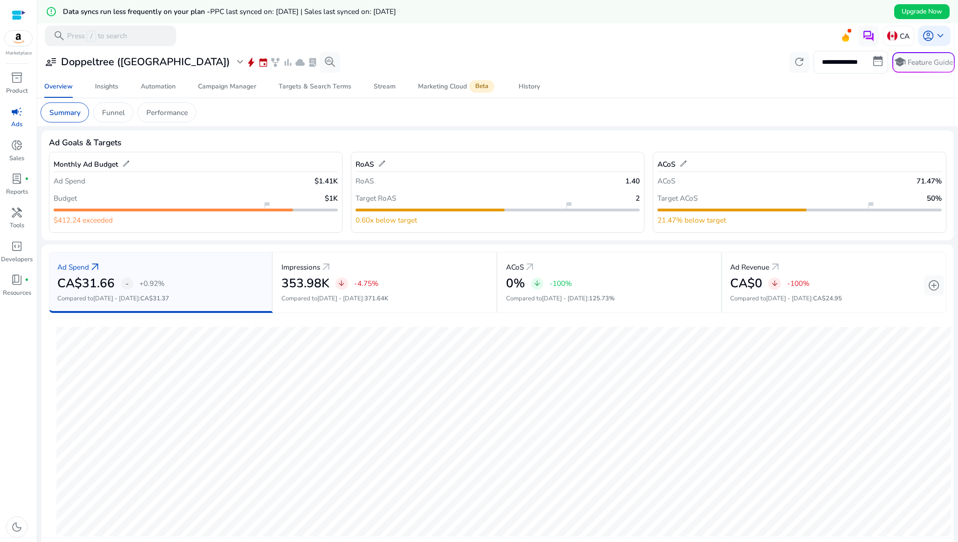
click at [237, 14] on span "PPC last synced on: May 29, 2025 | Sales last synced on: Jul 25, 2025" at bounding box center [303, 12] width 186 height 10
click at [934, 34] on span "keyboard_arrow_down" at bounding box center [940, 36] width 12 height 12
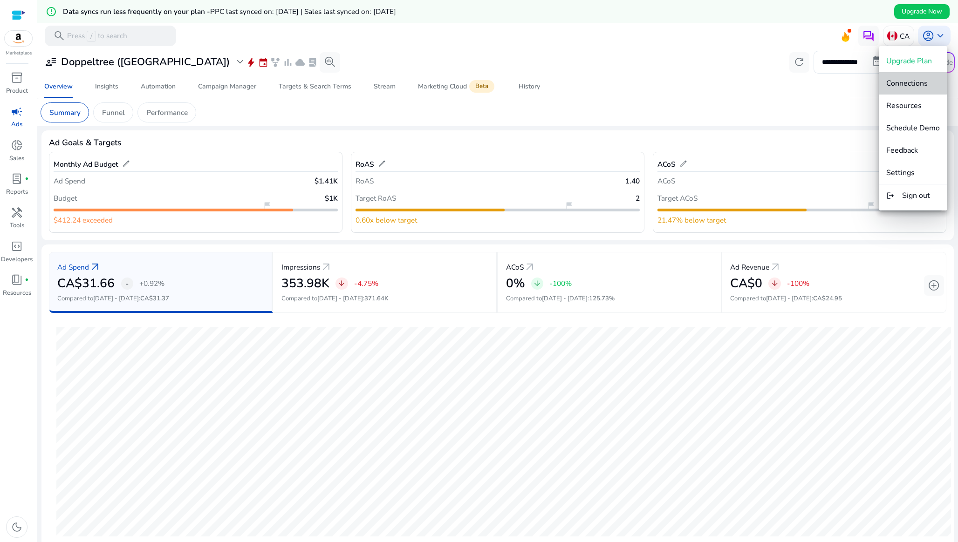
click at [910, 80] on span "Connections" at bounding box center [906, 83] width 41 height 10
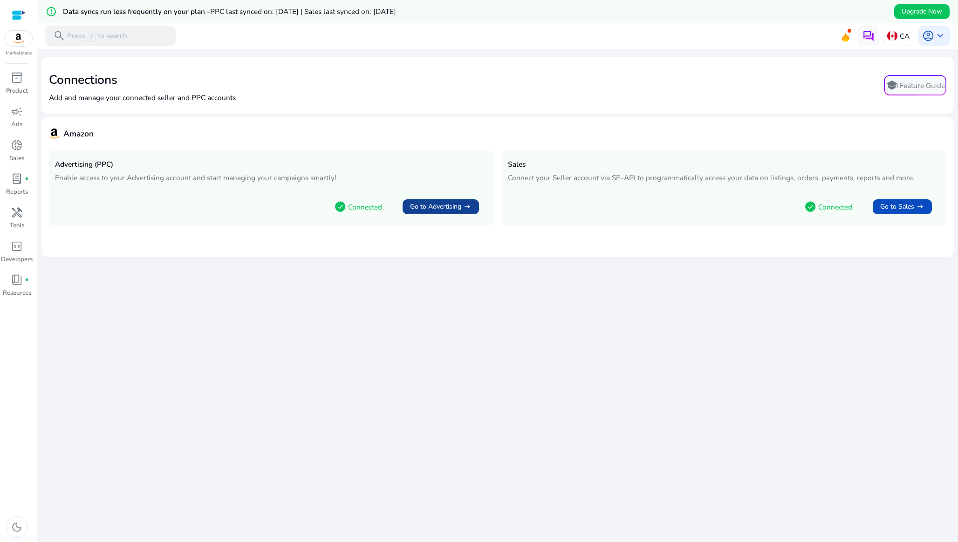
click at [445, 207] on span "Go to Advertising" at bounding box center [435, 207] width 51 height 10
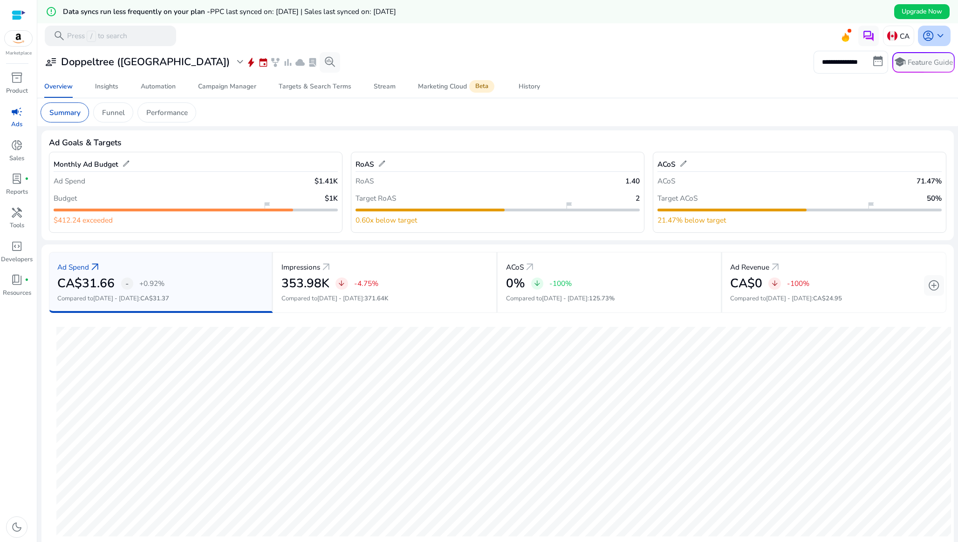
click at [927, 33] on span "account_circle" at bounding box center [928, 36] width 12 height 12
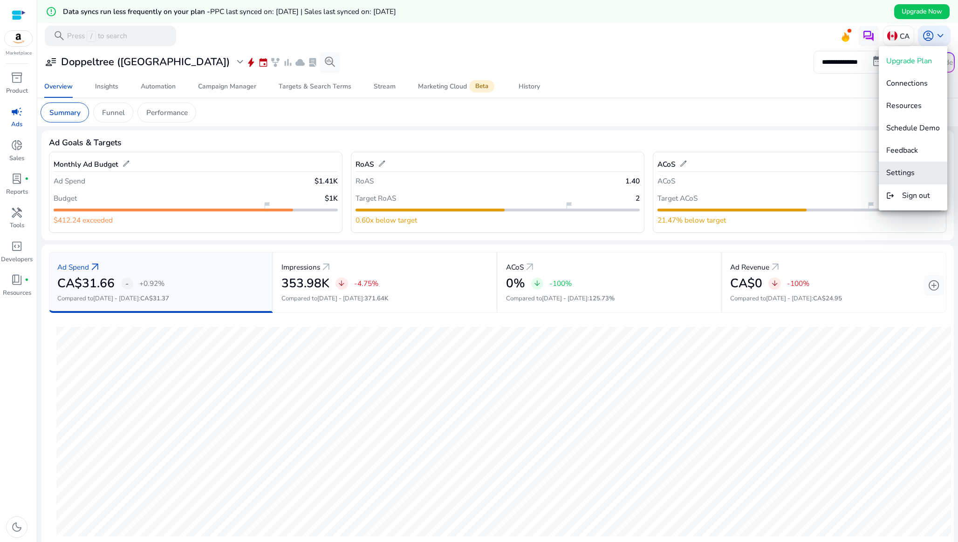
click at [910, 175] on span "Settings" at bounding box center [900, 173] width 28 height 10
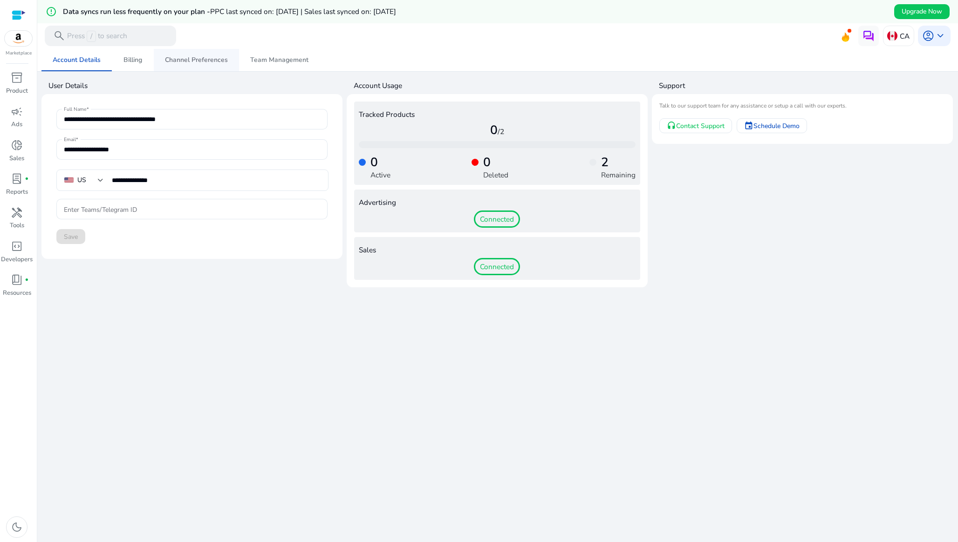
click at [180, 61] on span "Channel Preferences" at bounding box center [196, 60] width 63 height 7
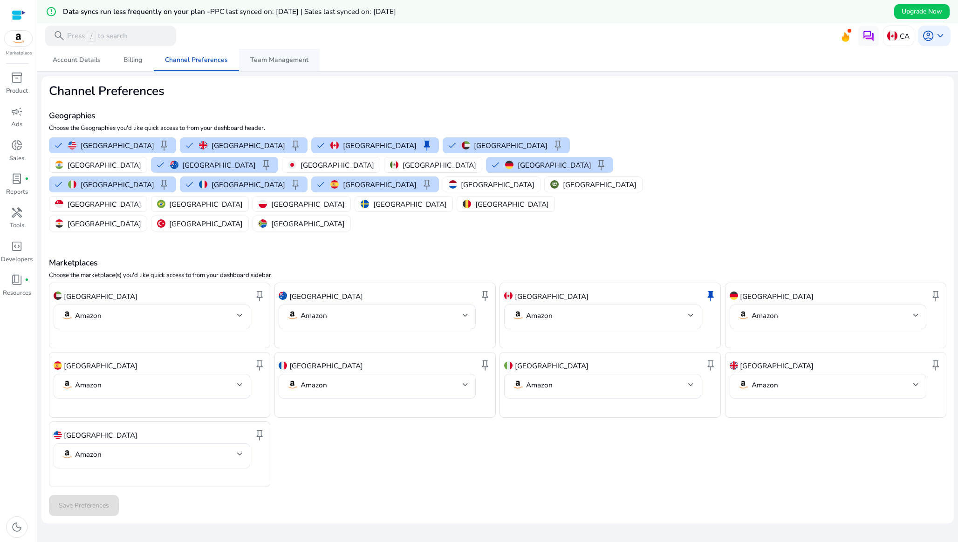
click at [266, 58] on span "Team Management" at bounding box center [279, 60] width 58 height 7
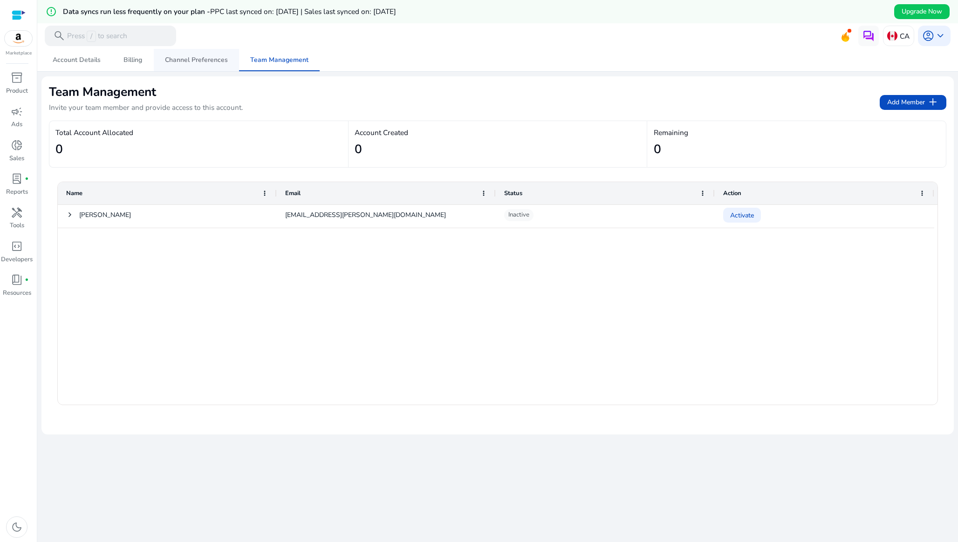
click at [211, 55] on span "Channel Preferences" at bounding box center [196, 60] width 63 height 22
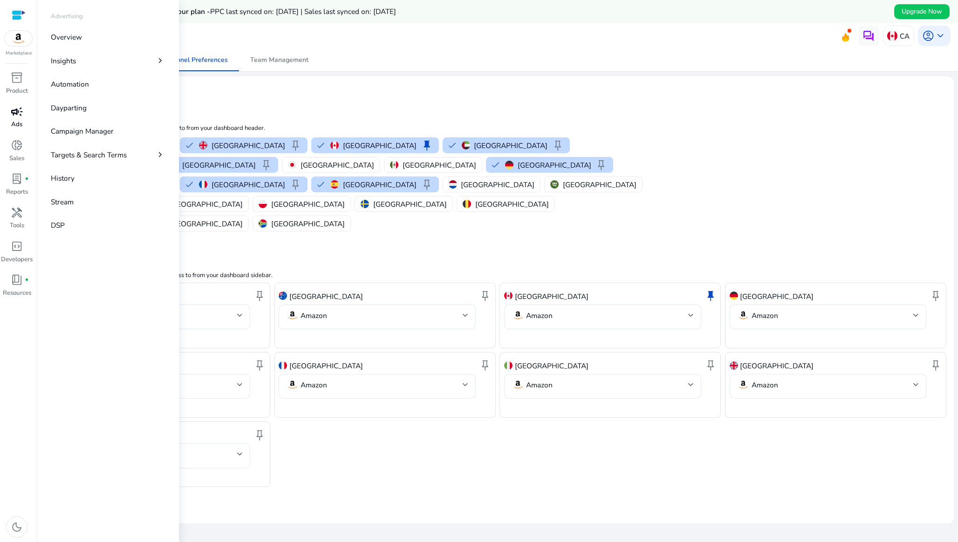
click at [17, 113] on span "campaign" at bounding box center [17, 112] width 12 height 12
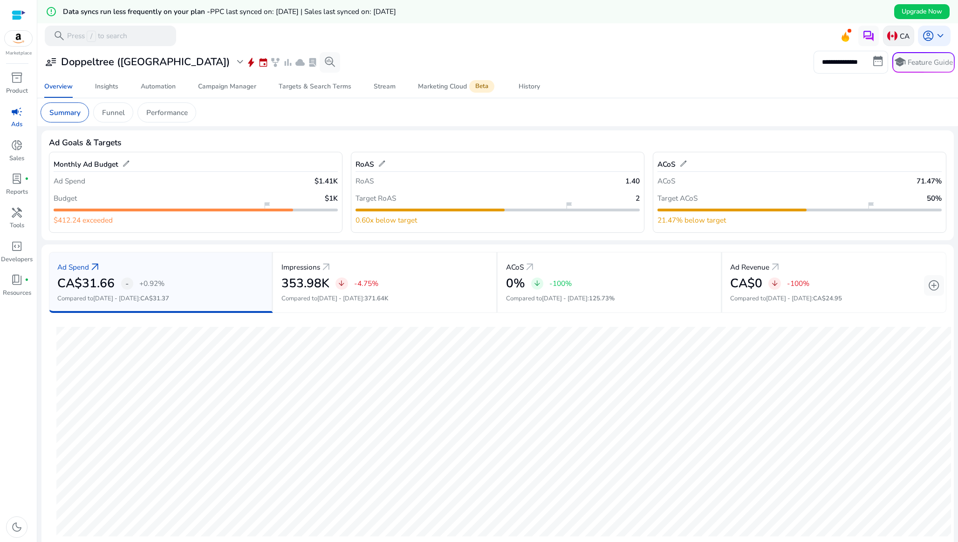
click at [900, 34] on p "CA" at bounding box center [905, 36] width 10 height 16
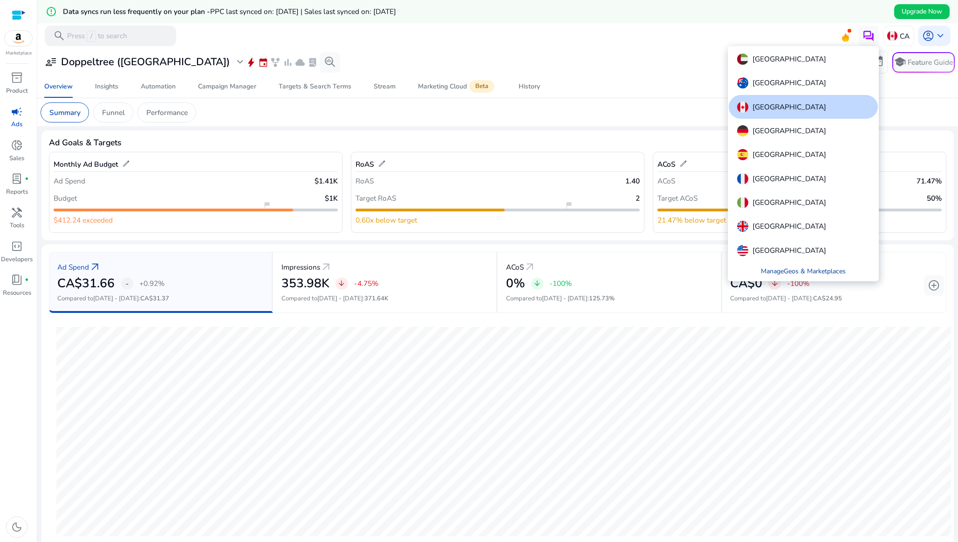
click at [820, 270] on link "Manage Geos & Marketplaces" at bounding box center [803, 271] width 101 height 19
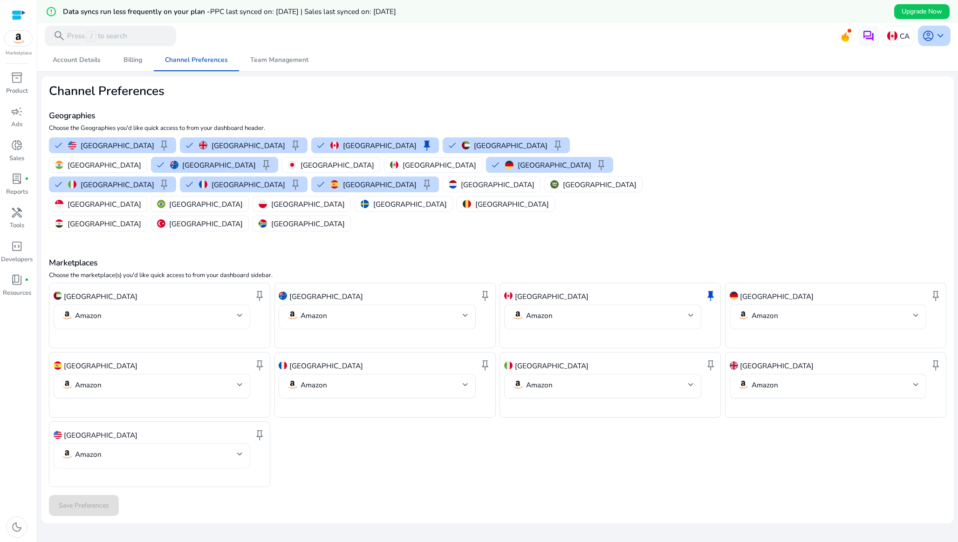
click at [934, 40] on span "keyboard_arrow_down" at bounding box center [940, 36] width 12 height 12
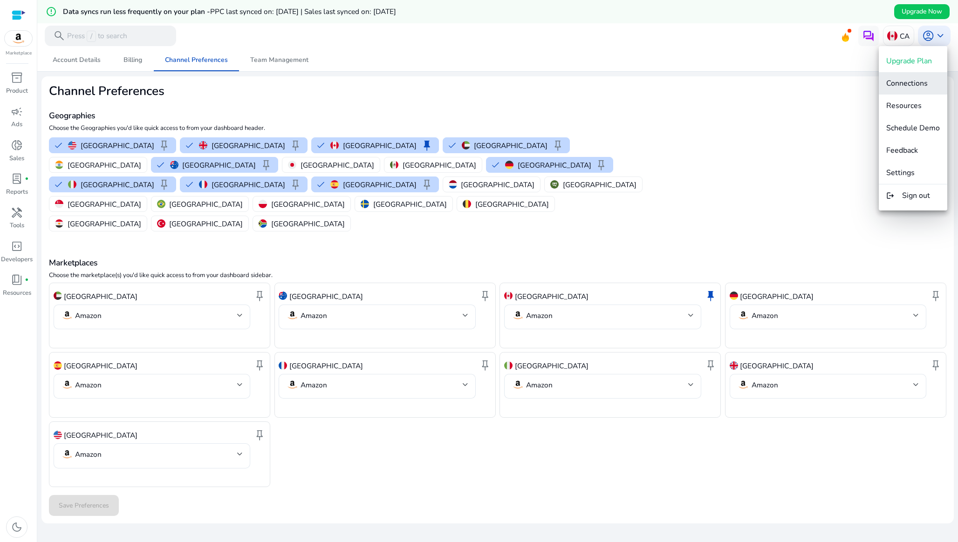
click at [904, 89] on button "Connections" at bounding box center [913, 83] width 68 height 22
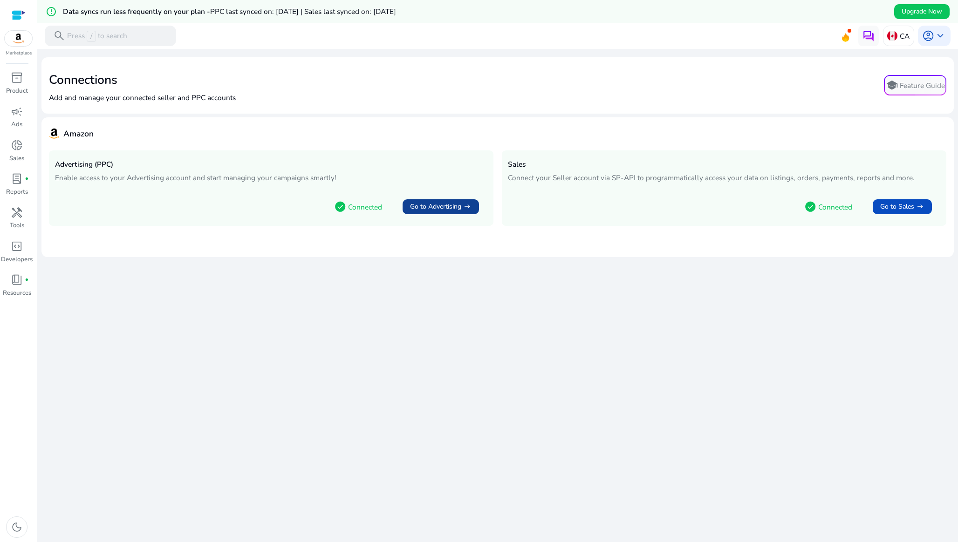
click at [418, 206] on span "Go to Advertising" at bounding box center [435, 207] width 51 height 10
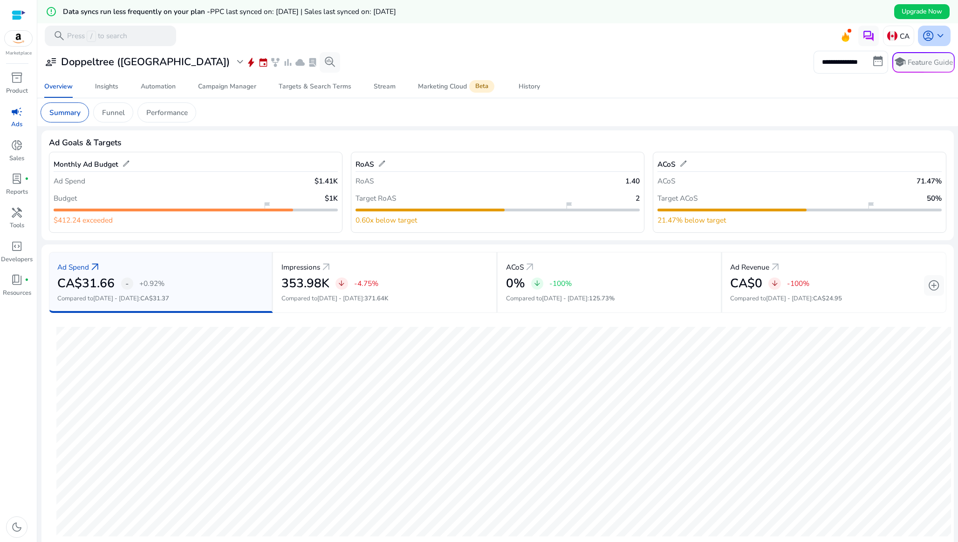
click at [928, 37] on span "account_circle" at bounding box center [928, 36] width 12 height 12
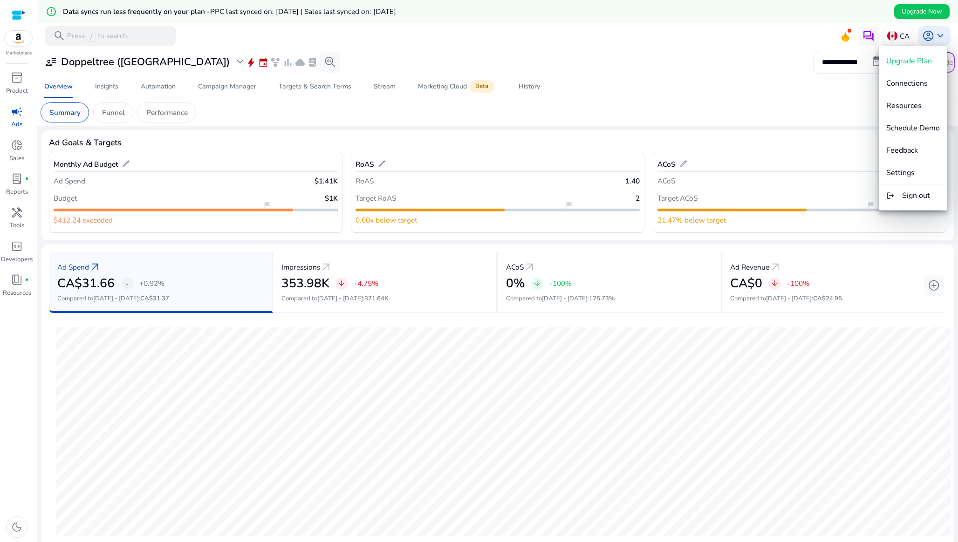
click at [781, 91] on div at bounding box center [479, 271] width 958 height 542
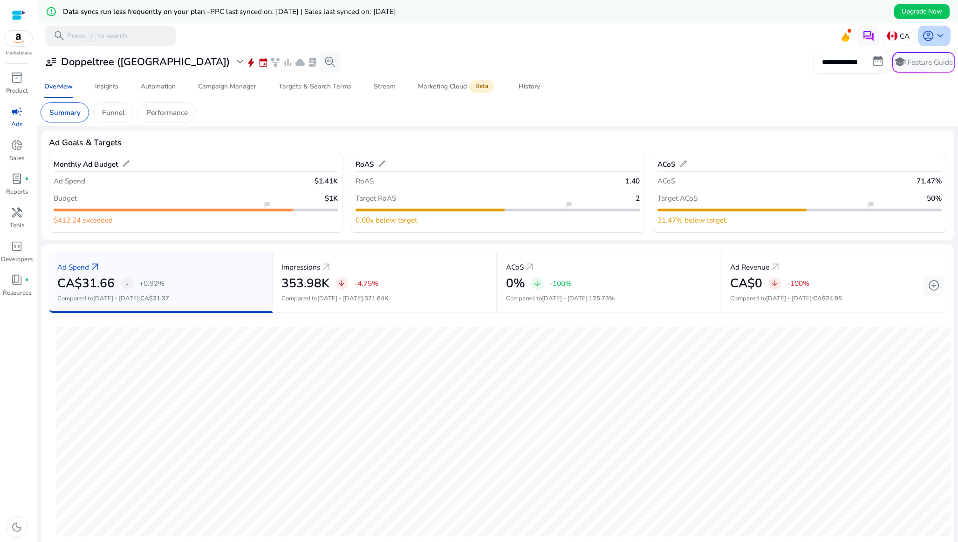
click at [936, 34] on span "keyboard_arrow_down" at bounding box center [940, 36] width 12 height 12
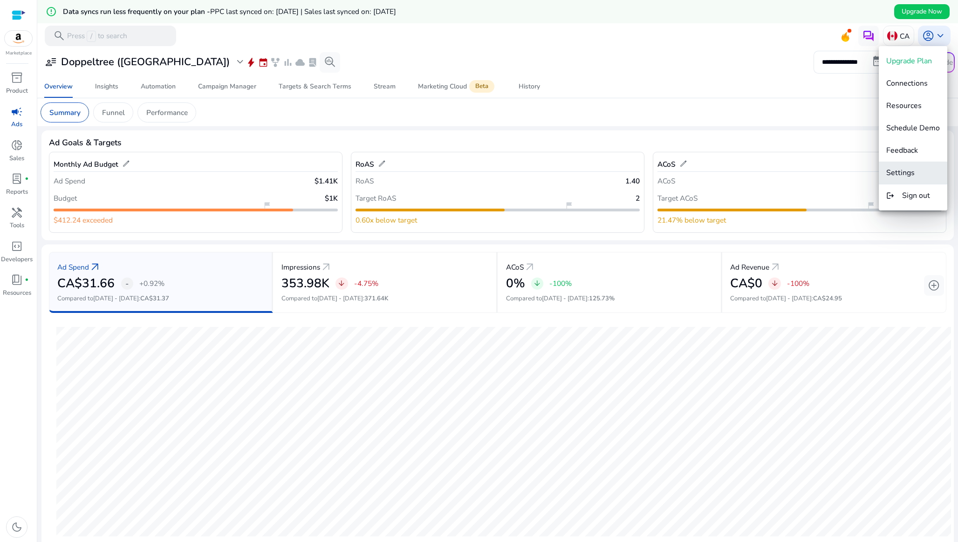
click at [897, 171] on span "Settings" at bounding box center [900, 173] width 28 height 10
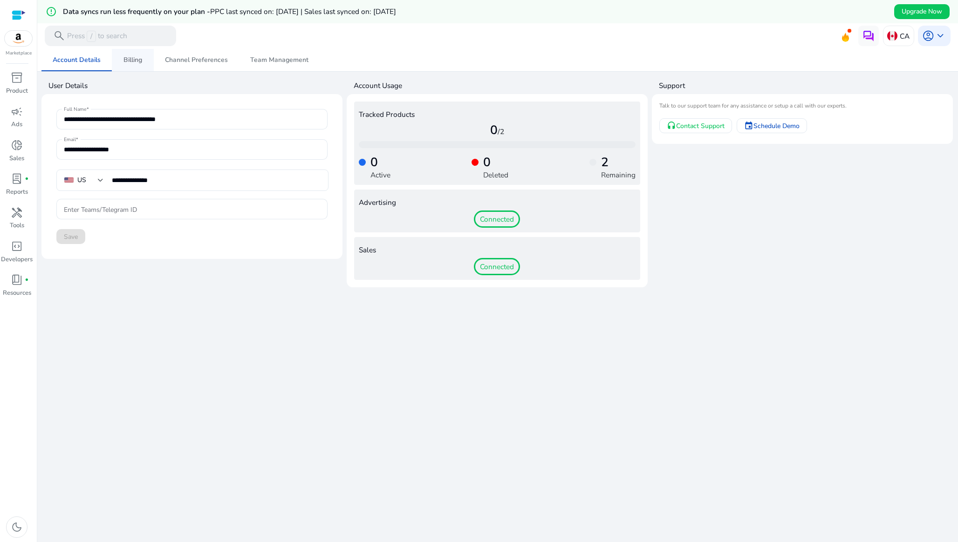
click at [122, 59] on link "Billing" at bounding box center [133, 60] width 42 height 22
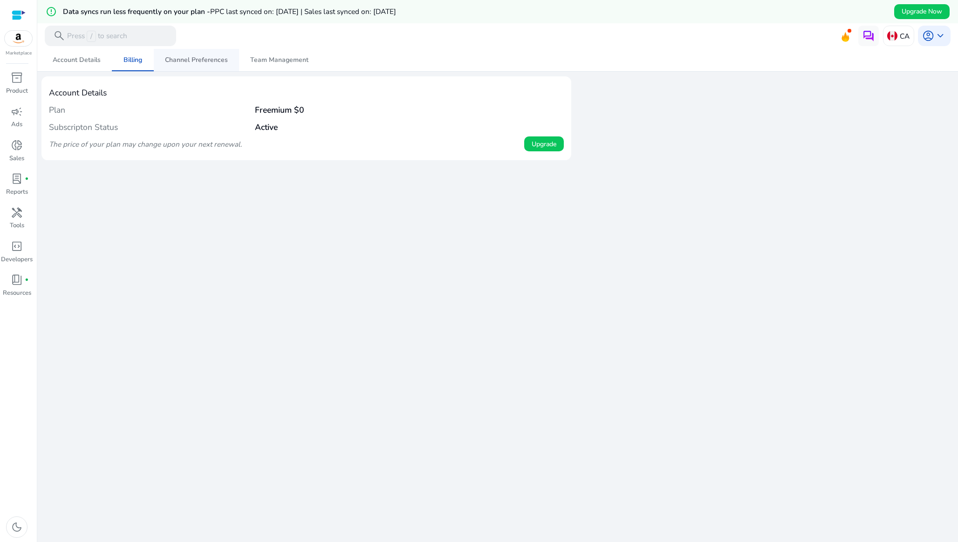
click at [213, 58] on span "Channel Preferences" at bounding box center [196, 60] width 63 height 7
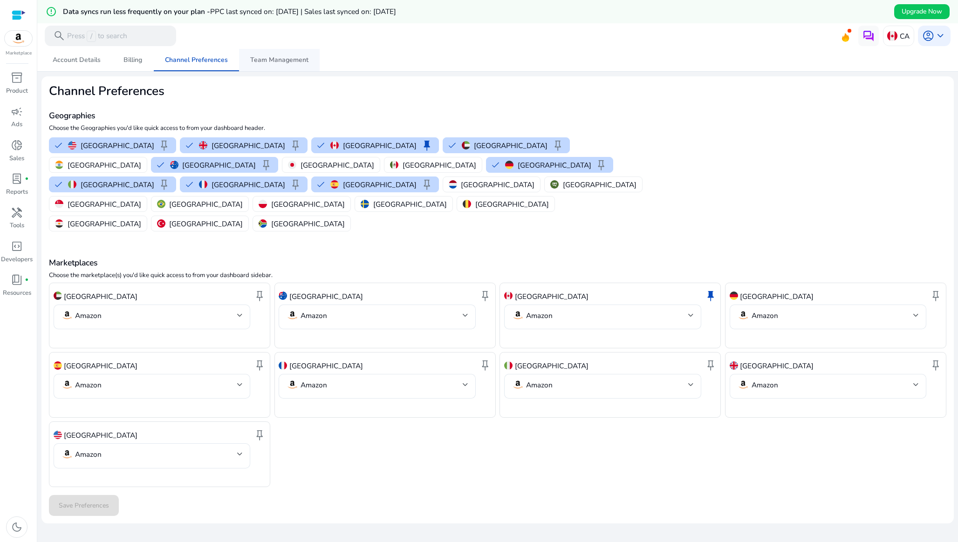
click at [283, 57] on span "Team Management" at bounding box center [279, 60] width 58 height 7
